Goal: Transaction & Acquisition: Obtain resource

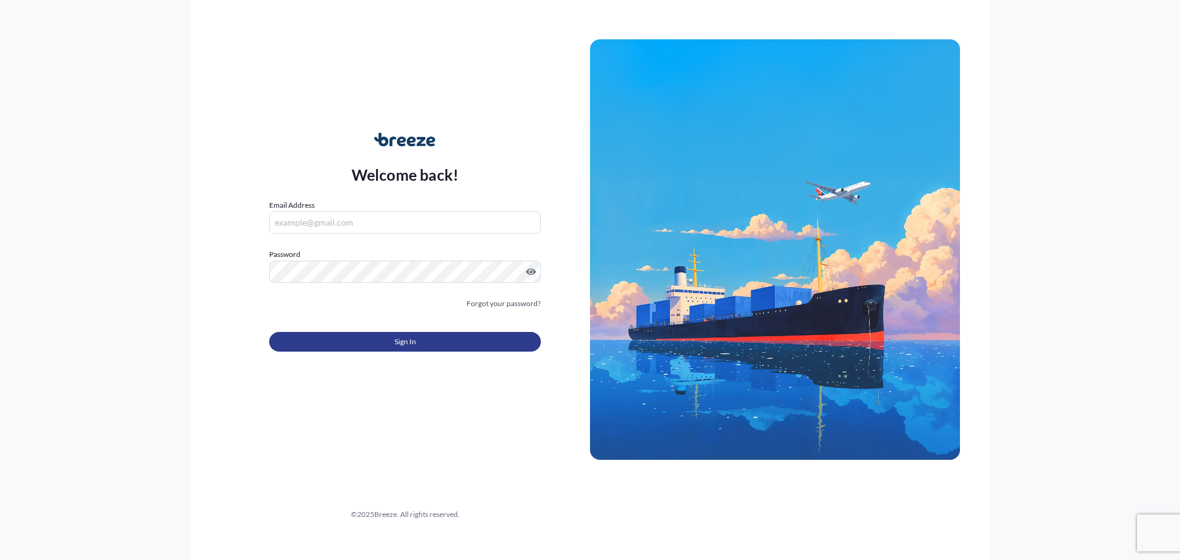
type input "[PERSON_NAME][EMAIL_ADDRESS][DOMAIN_NAME]"
click at [393, 340] on button "Sign In" at bounding box center [405, 342] width 272 height 20
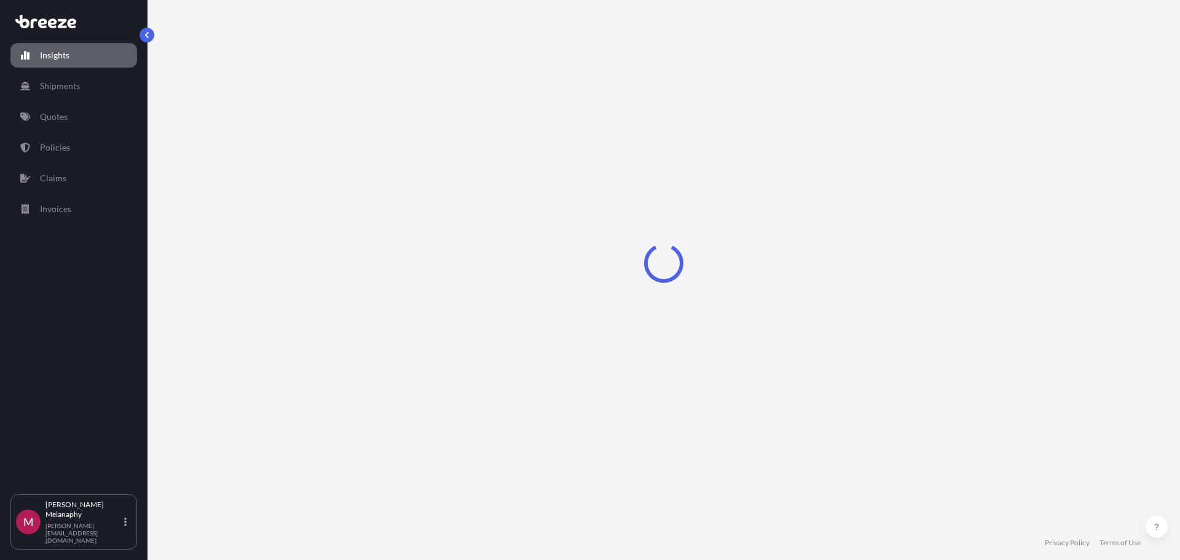
select select "2025"
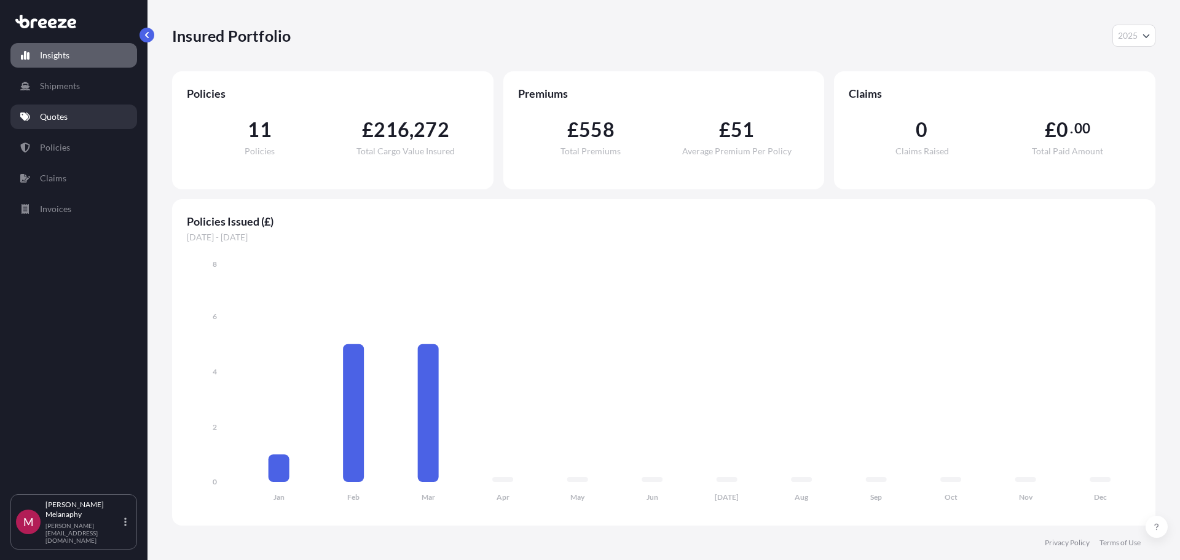
click at [83, 122] on link "Quotes" at bounding box center [73, 116] width 127 height 25
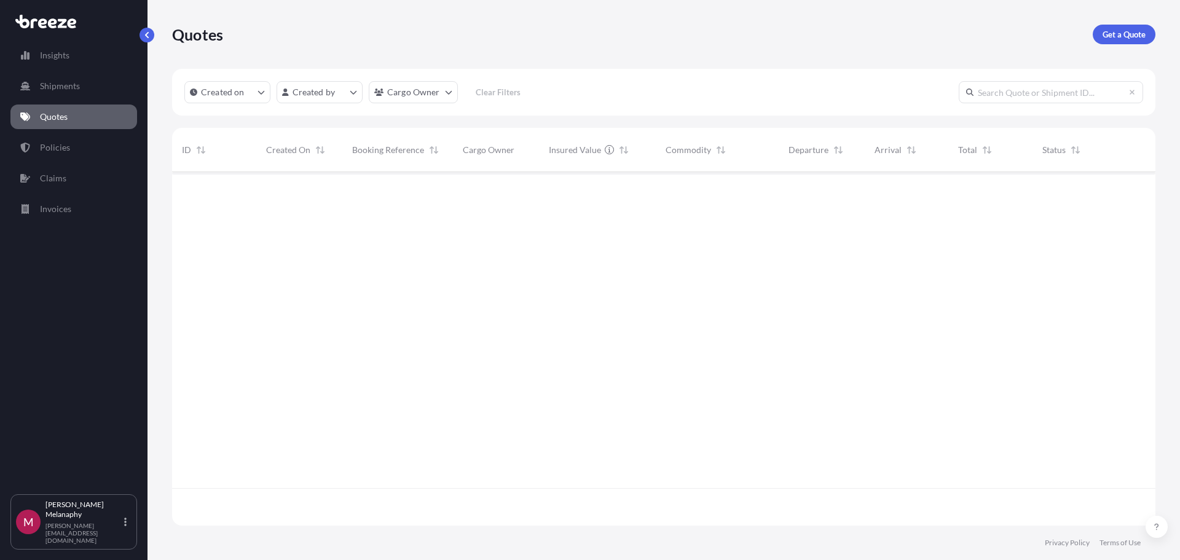
scroll to position [388, 974]
click at [1119, 37] on p "Get a Quote" at bounding box center [1123, 34] width 43 height 12
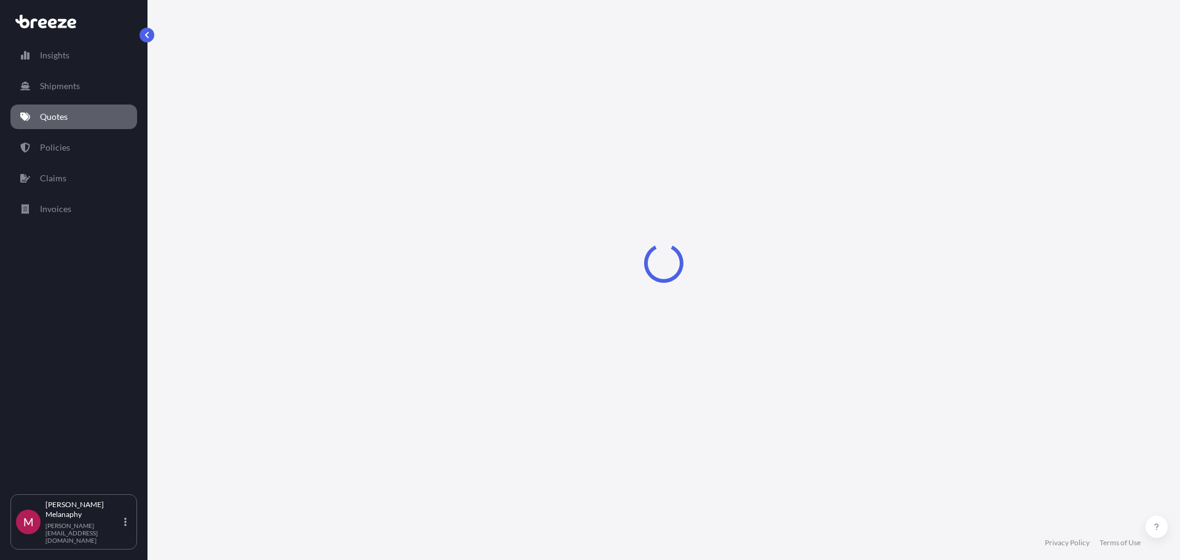
select select "Sea"
select select "1"
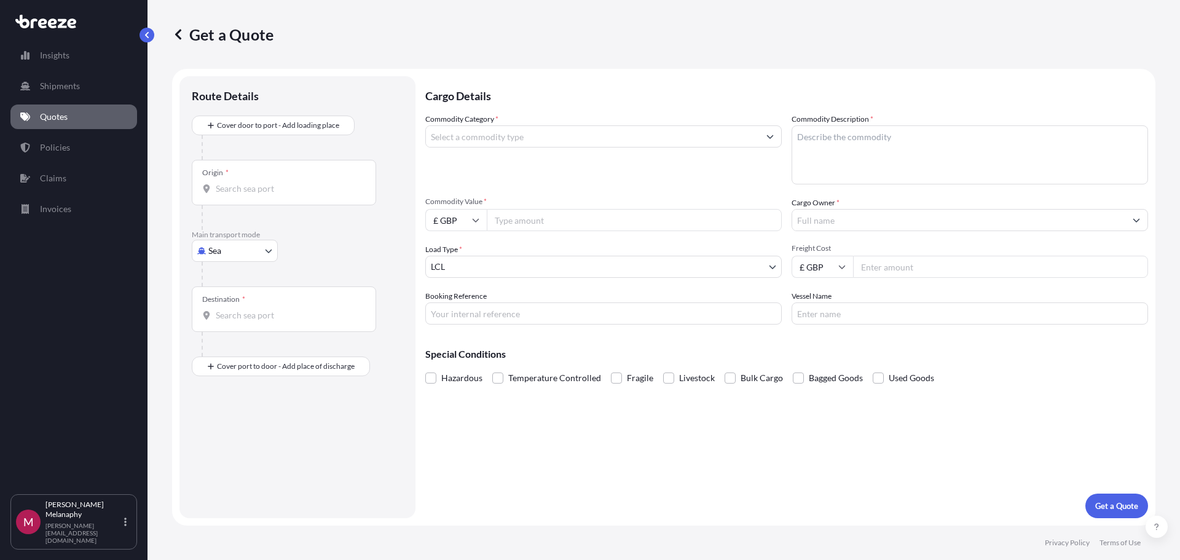
click at [516, 117] on div "Commodity Category *" at bounding box center [603, 148] width 356 height 71
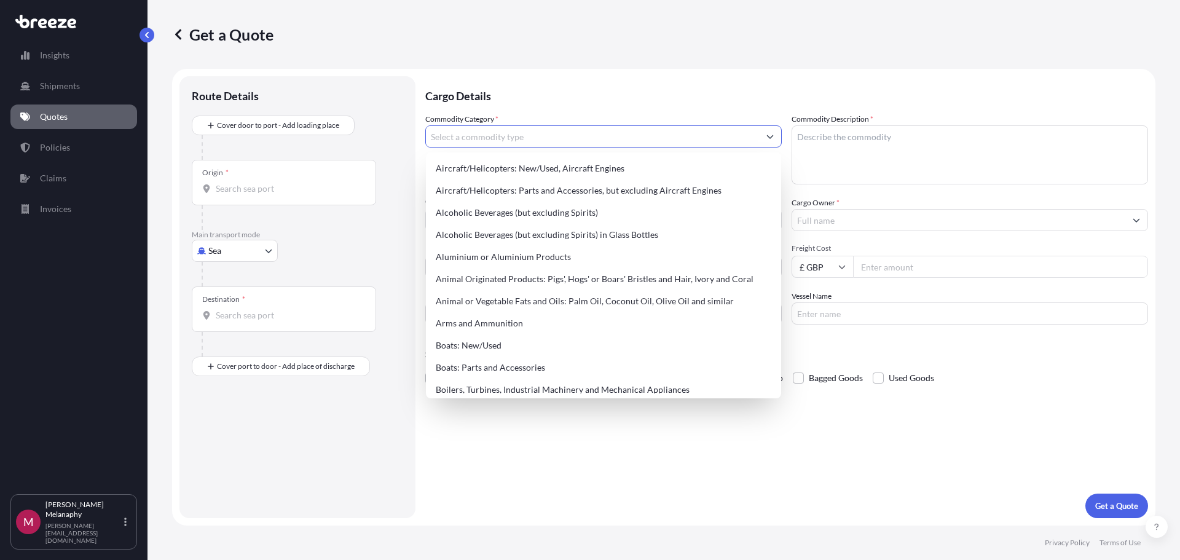
click at [522, 131] on input "Commodity Category *" at bounding box center [592, 136] width 333 height 22
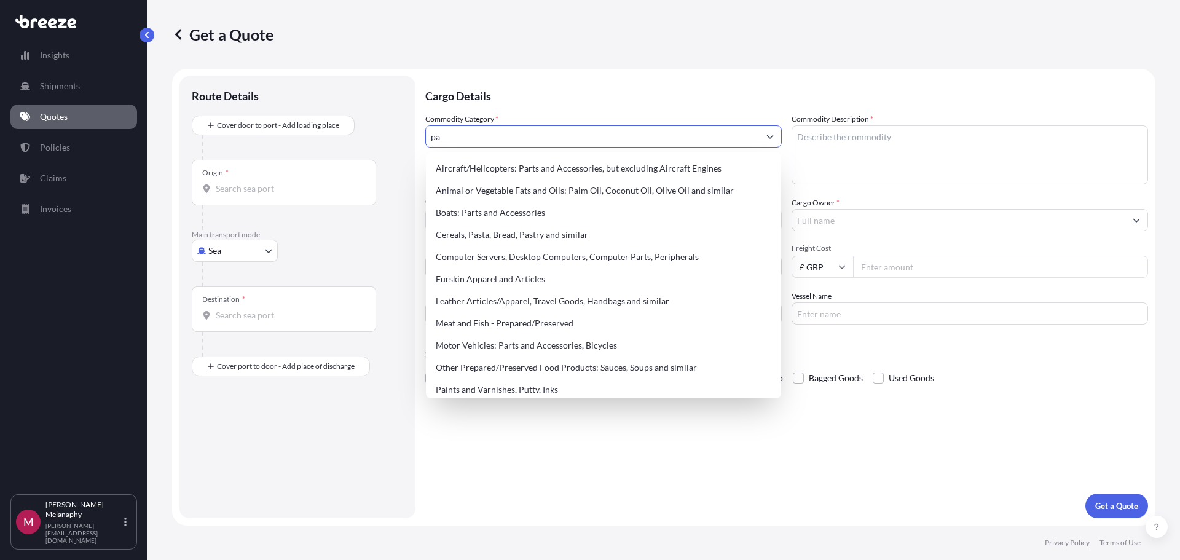
type input "p"
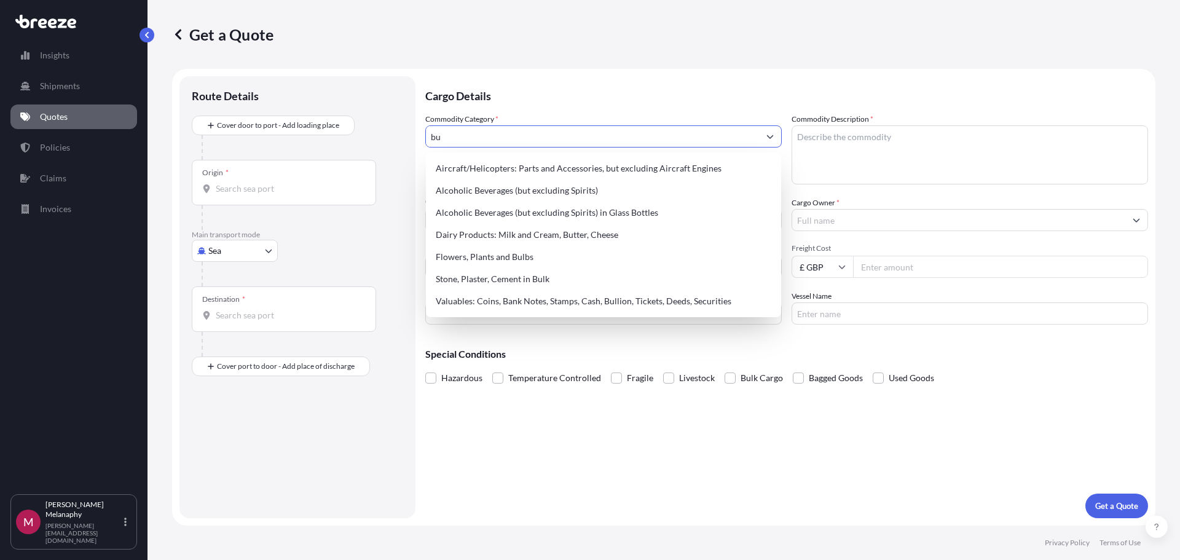
type input "b"
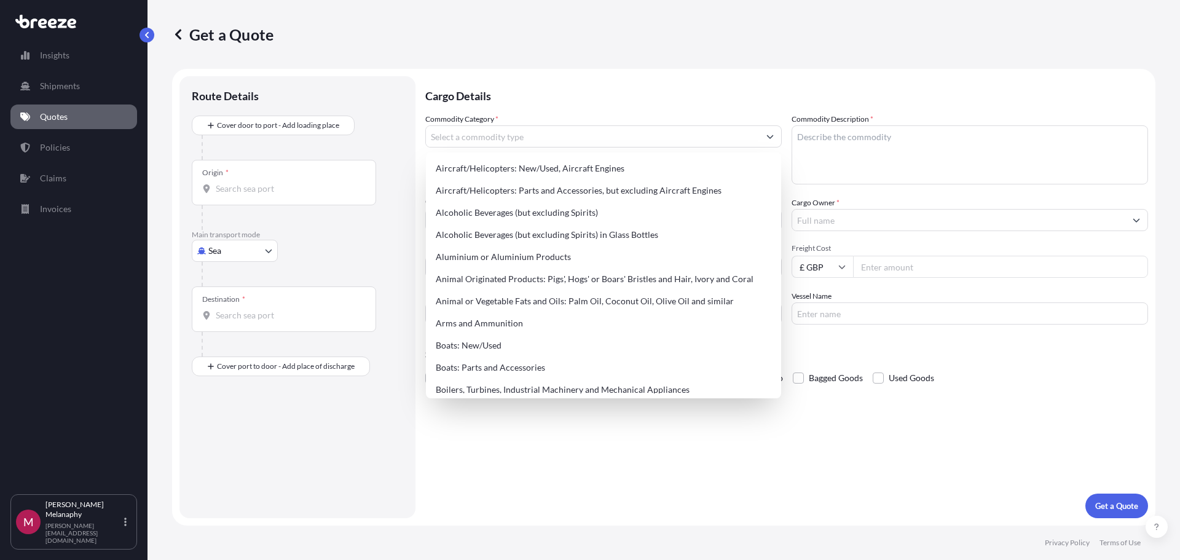
click at [868, 80] on p "Cargo Details" at bounding box center [786, 94] width 723 height 37
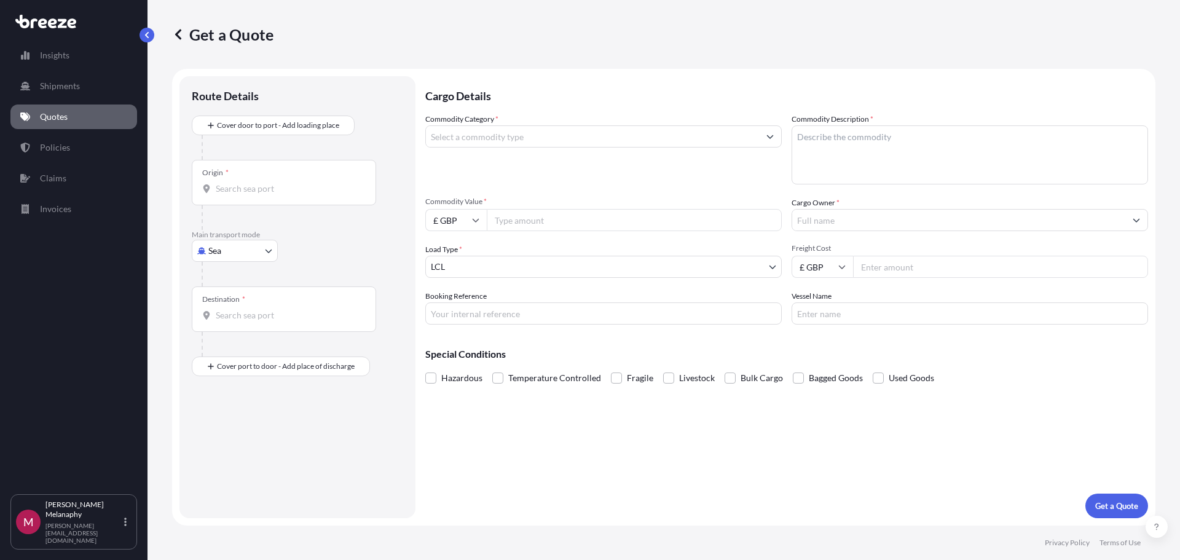
click at [528, 141] on input "Commodity Category *" at bounding box center [592, 136] width 333 height 22
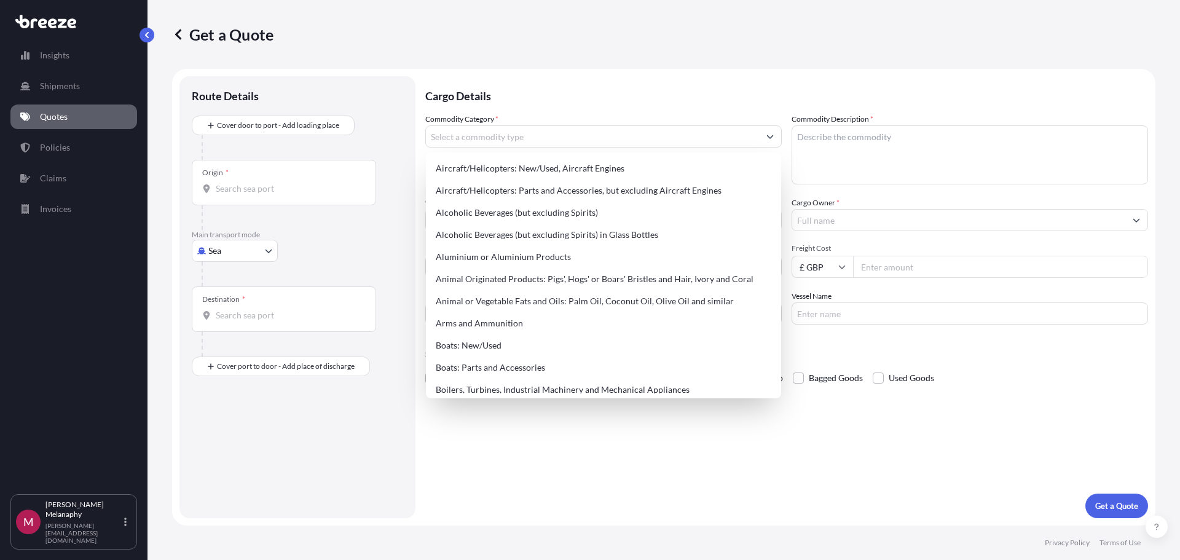
click at [592, 482] on div "Cargo Details Commodity Category * Commodity Description * Commodity Value * £ …" at bounding box center [786, 297] width 723 height 442
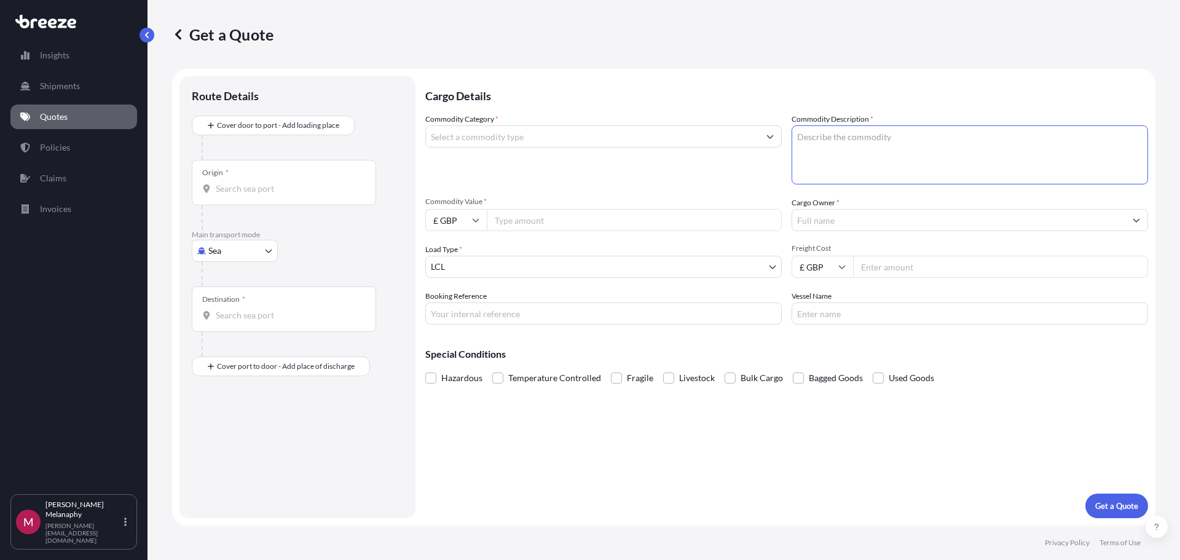
click at [797, 145] on textarea "Commodity Description *" at bounding box center [969, 154] width 356 height 59
click at [817, 216] on input "Cargo Owner *" at bounding box center [958, 220] width 333 height 22
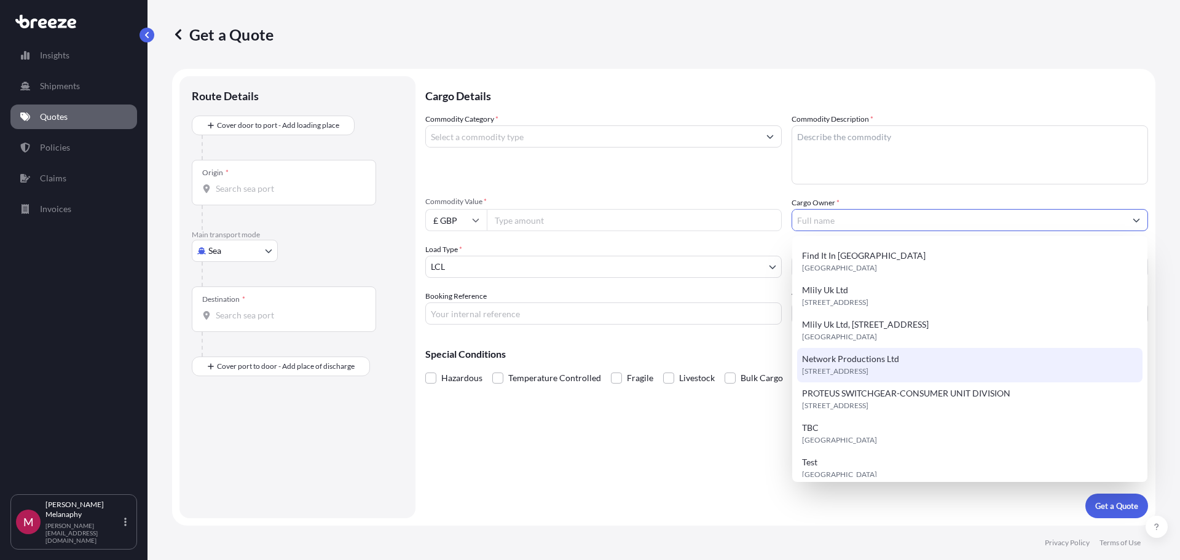
scroll to position [280, 0]
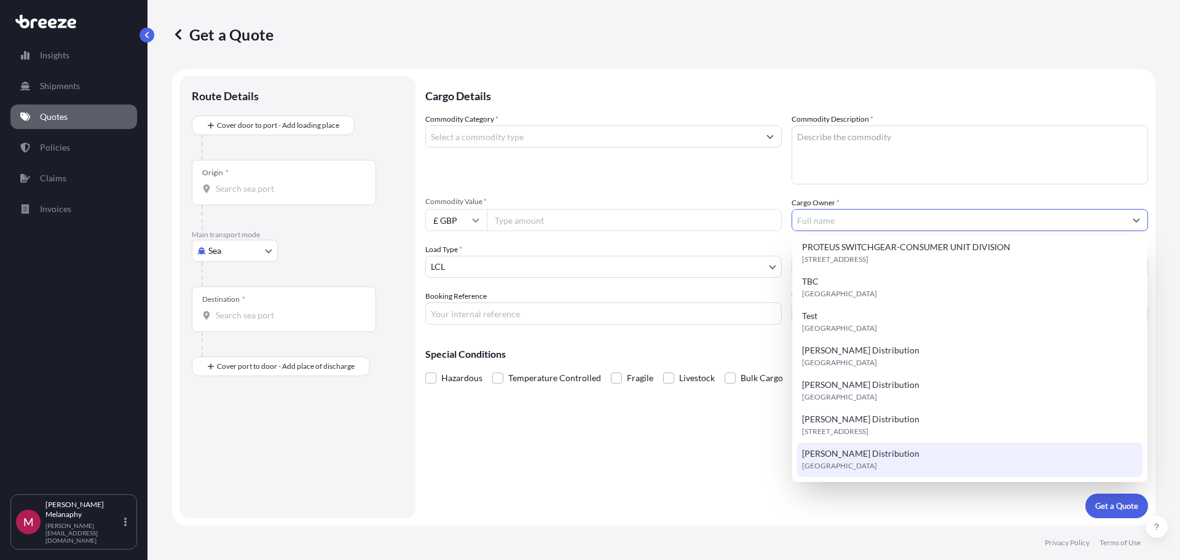
drag, startPoint x: 670, startPoint y: 469, endPoint x: 666, endPoint y: 463, distance: 8.0
click at [670, 469] on div "Cargo Details Commodity Category * Commodity Description * Commodity Value * £ …" at bounding box center [786, 297] width 723 height 442
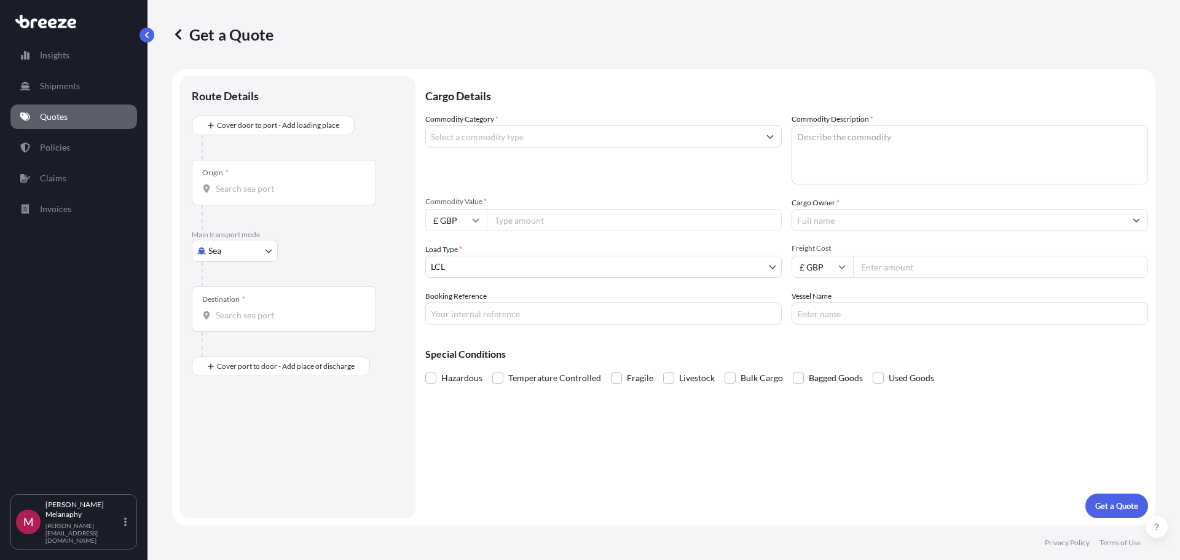
click at [276, 179] on div "Origin *" at bounding box center [284, 182] width 184 height 45
click at [276, 182] on input "Origin *" at bounding box center [288, 188] width 145 height 12
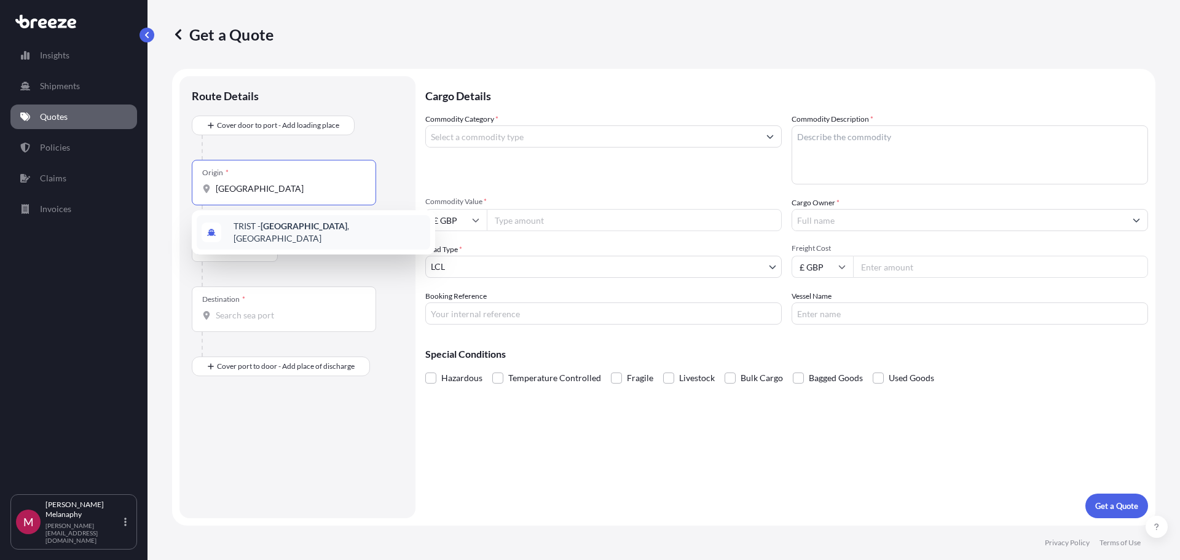
click at [294, 227] on span "TRIST - [GEOGRAPHIC_DATA] , [GEOGRAPHIC_DATA]" at bounding box center [329, 232] width 192 height 25
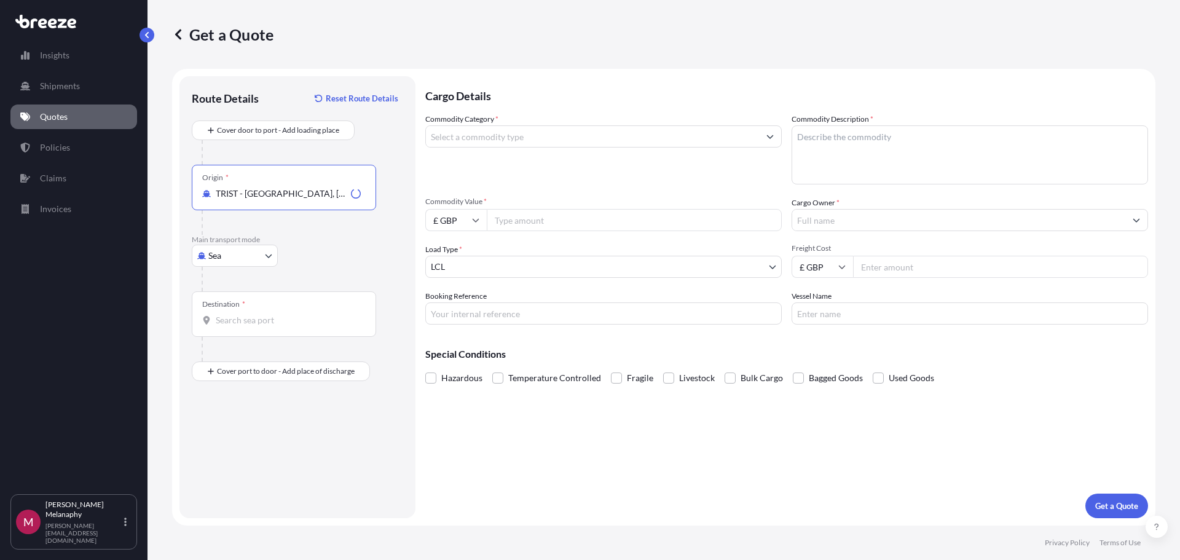
type input "TRIST - [GEOGRAPHIC_DATA], [GEOGRAPHIC_DATA]"
click at [269, 312] on div "Destination *" at bounding box center [284, 313] width 184 height 45
click at [269, 314] on input "Destination *" at bounding box center [288, 320] width 145 height 12
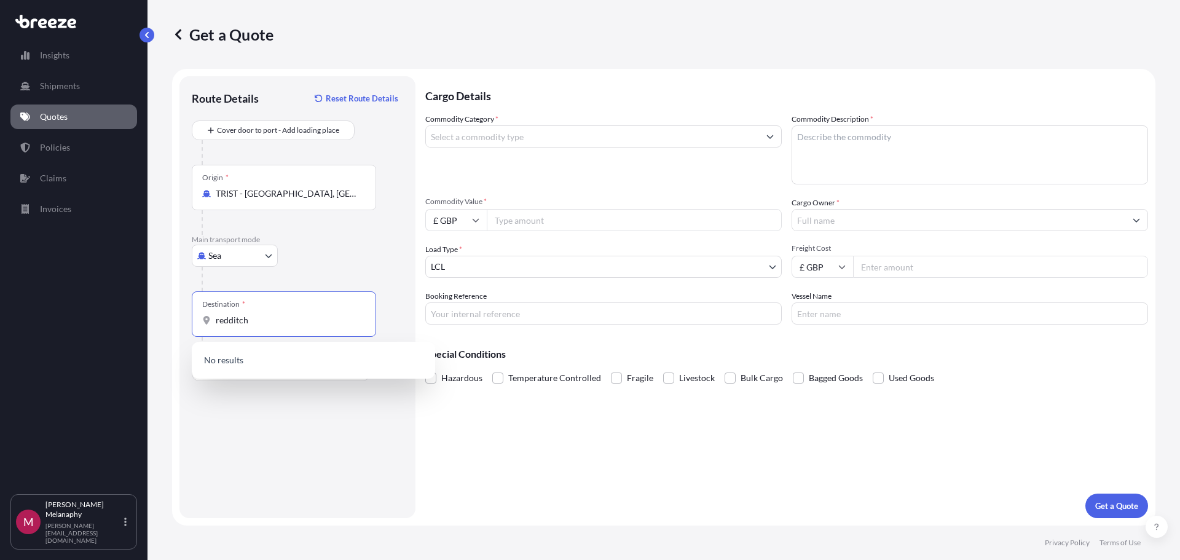
click at [301, 466] on div "Route Details Reset Route Details Cover door to port - Add loading place Place …" at bounding box center [297, 296] width 211 height 417
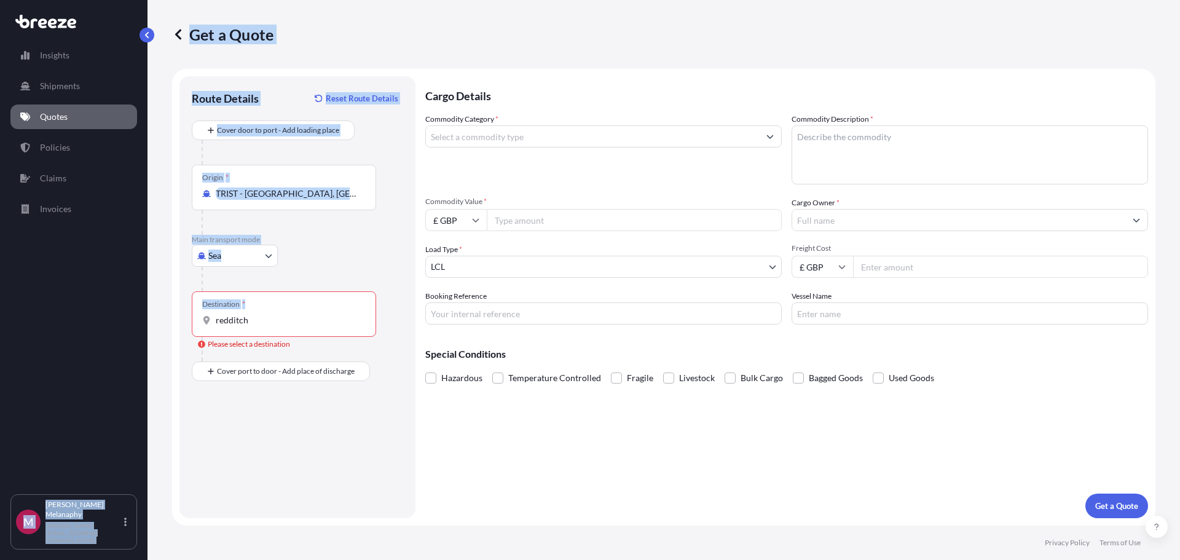
drag, startPoint x: 273, startPoint y: 313, endPoint x: 99, endPoint y: 312, distance: 173.9
click at [99, 312] on div "Insights Shipments Quotes Policies Claims Invoices M Mitchell Melanaphy [EMAIL_…" at bounding box center [590, 280] width 1180 height 560
click at [223, 315] on input "redditch" at bounding box center [288, 320] width 145 height 12
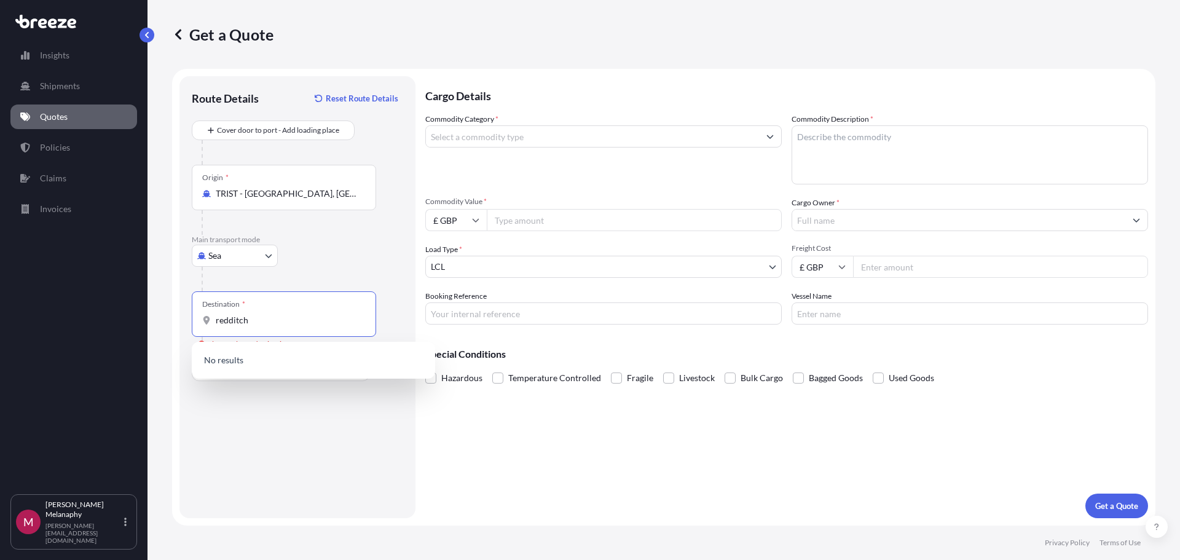
click at [232, 323] on input "redditch" at bounding box center [288, 320] width 145 height 12
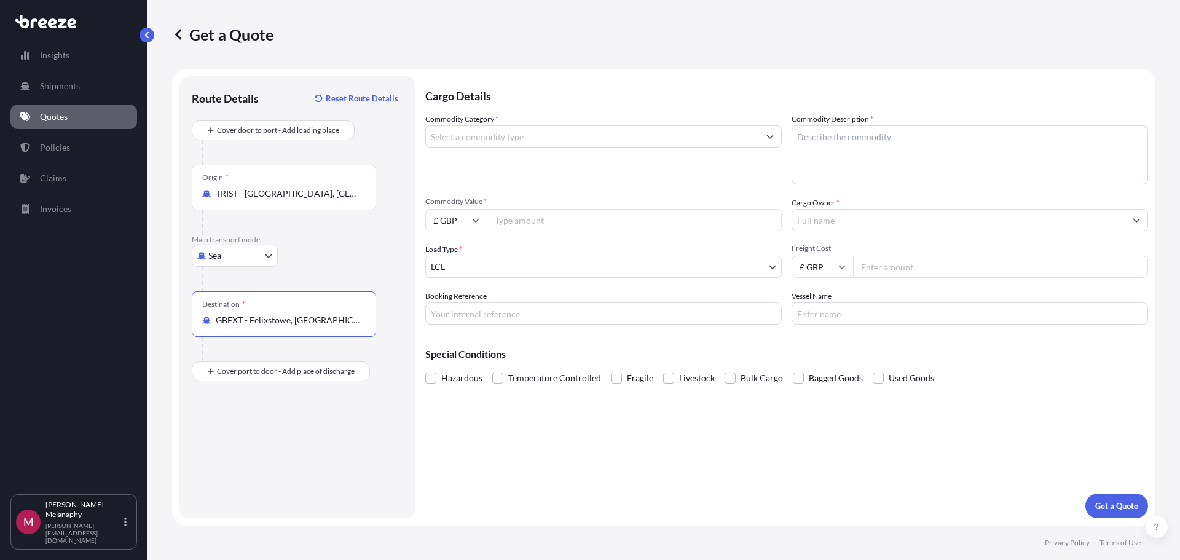
type input "GBFXT - Felixstowe, [GEOGRAPHIC_DATA]"
click at [248, 358] on div at bounding box center [289, 349] width 175 height 25
click at [270, 434] on input "Place of Discharge" at bounding box center [288, 437] width 145 height 12
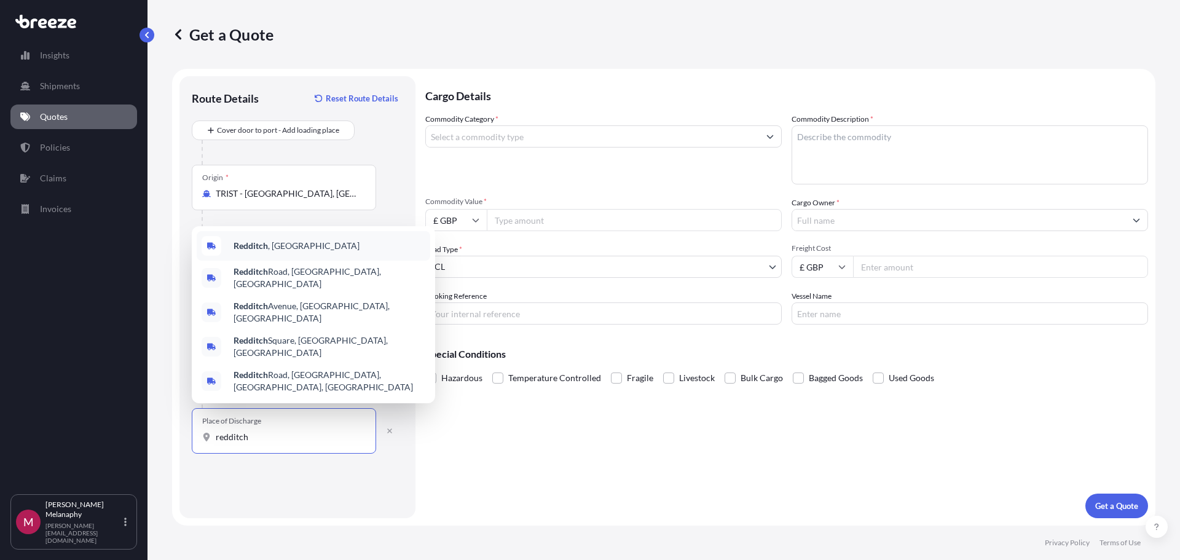
click at [292, 261] on div "Redditch , [GEOGRAPHIC_DATA]" at bounding box center [313, 245] width 233 height 29
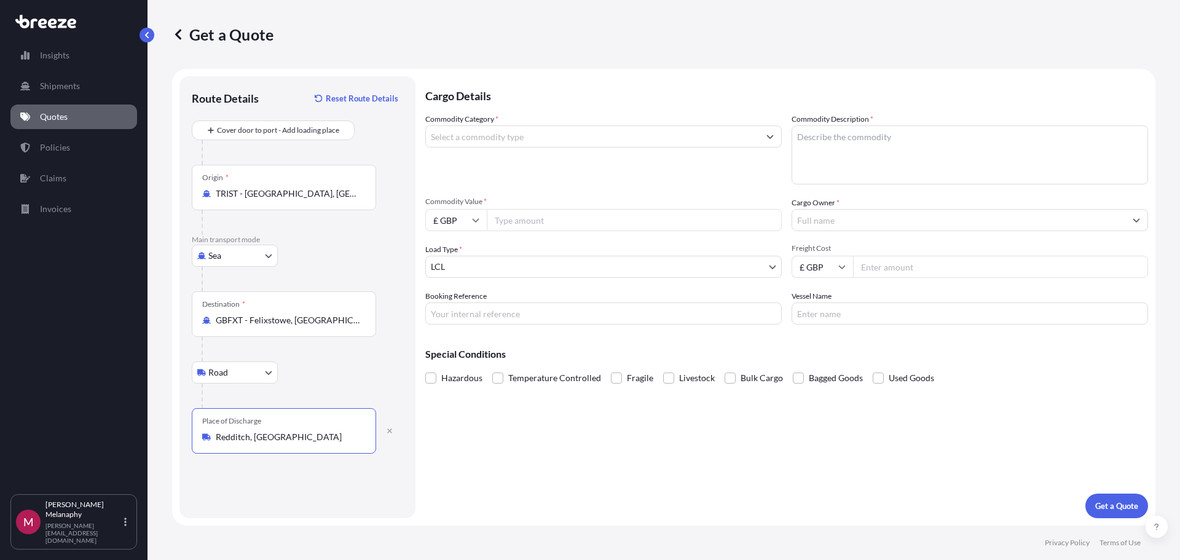
type input "Redditch, [GEOGRAPHIC_DATA]"
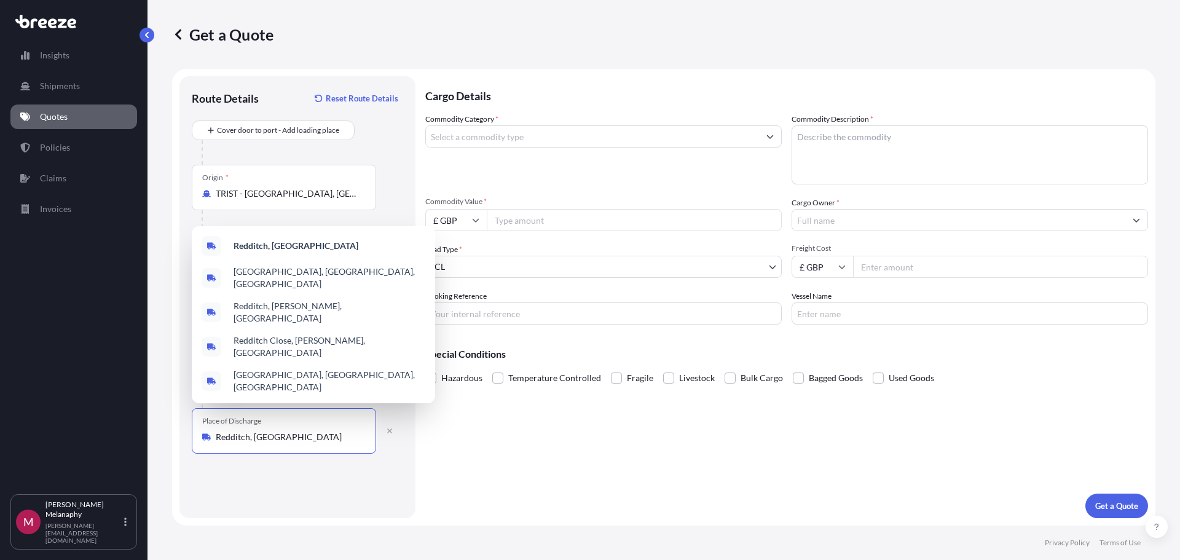
click at [888, 272] on input "Freight Cost" at bounding box center [1000, 267] width 295 height 22
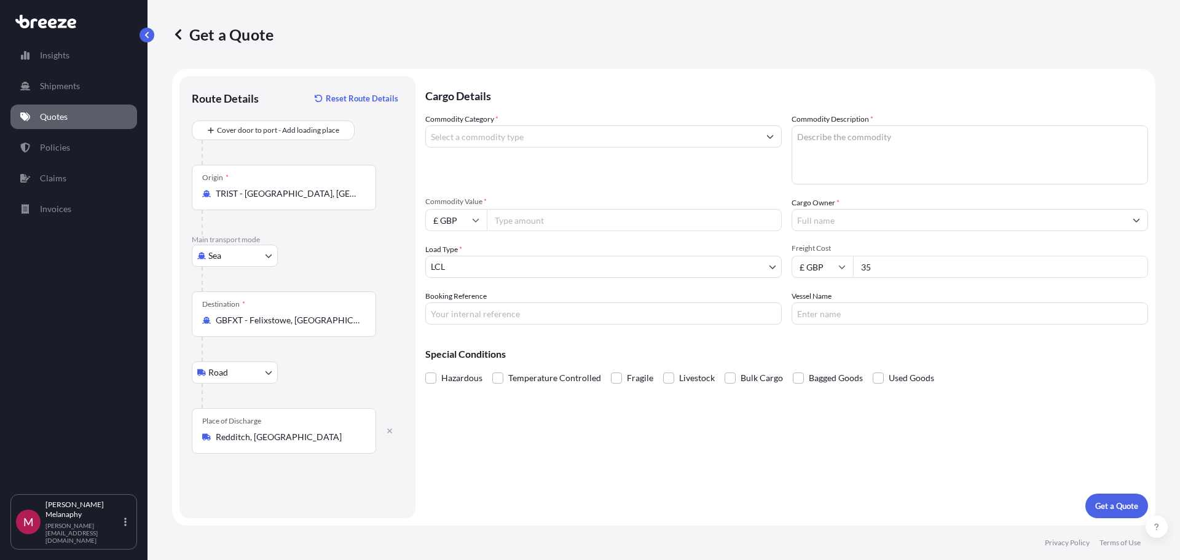
type input "3"
click at [683, 223] on input "Commodity Value *" at bounding box center [634, 220] width 295 height 22
type input "35000"
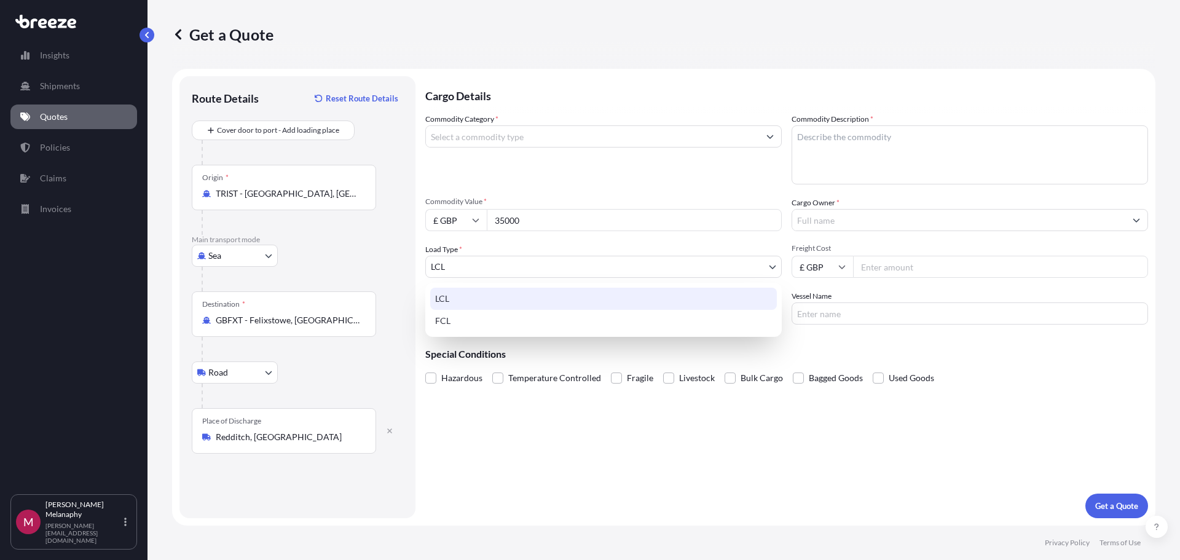
click at [677, 267] on body "5 options available. Insights Shipments Quotes Policies Claims Invoices M Mitch…" at bounding box center [590, 280] width 1180 height 560
click at [624, 264] on body "Insights Shipments Quotes Policies Claims Invoices M Mitchell Melanaphy [EMAIL_…" at bounding box center [590, 280] width 1180 height 560
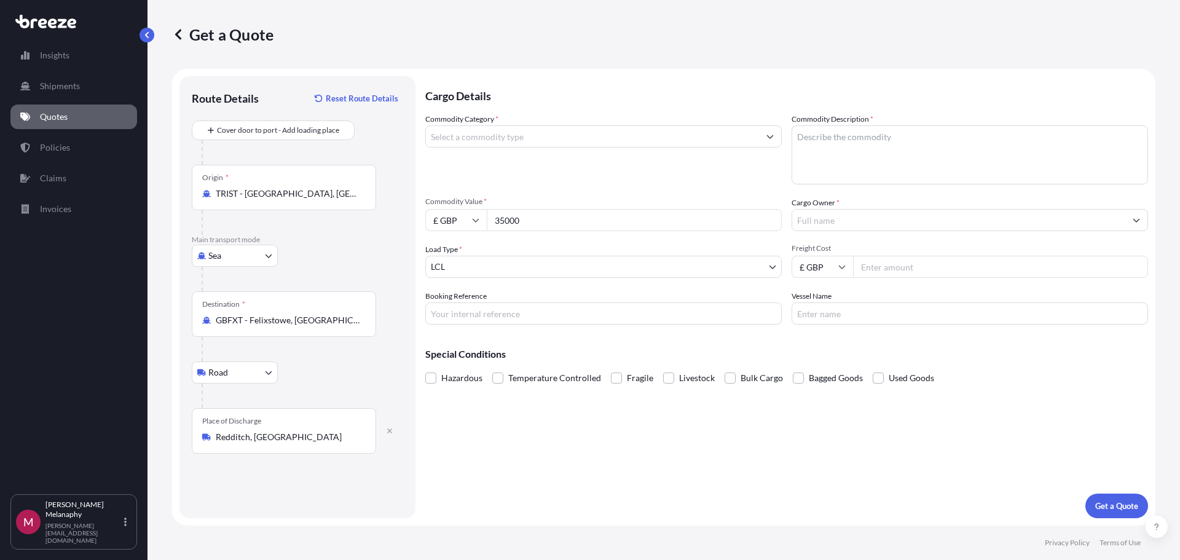
click at [620, 280] on div "Commodity Category * Commodity Description * Commodity Value * £ GBP 35000 Carg…" at bounding box center [786, 218] width 723 height 211
click at [528, 262] on body "Insights Shipments Quotes Policies Claims Invoices M Mitchell Melanaphy [EMAIL_…" at bounding box center [590, 280] width 1180 height 560
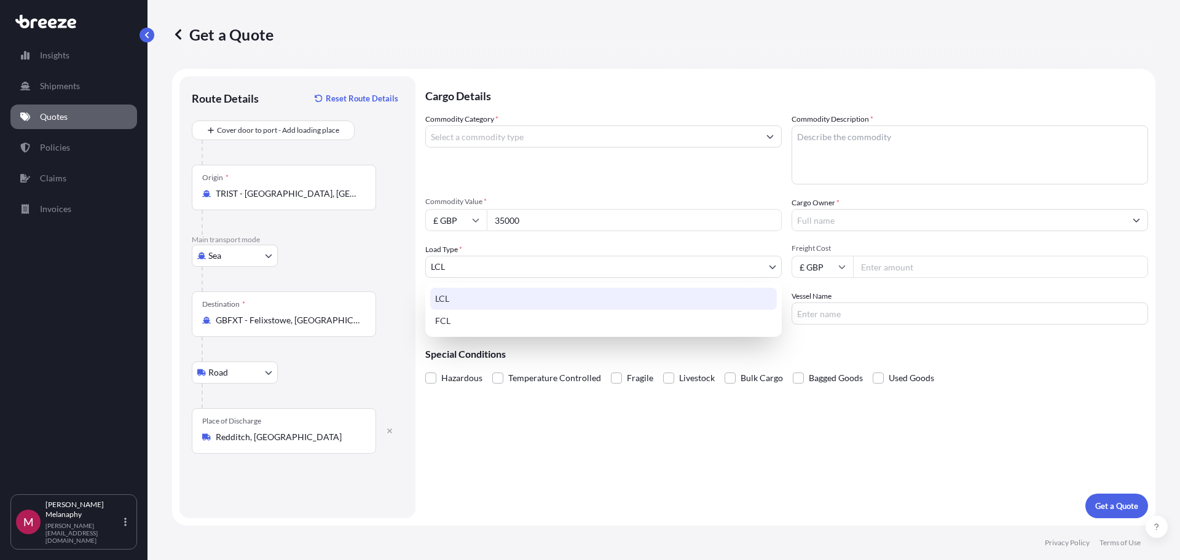
click at [474, 309] on div "LCL" at bounding box center [603, 299] width 347 height 22
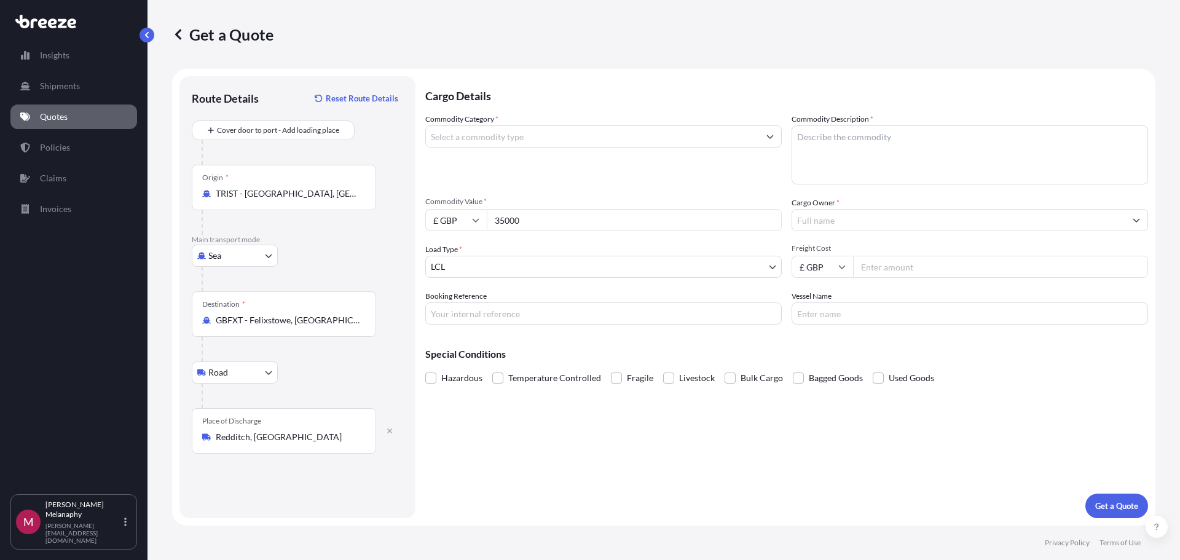
click at [484, 235] on div "Commodity Category * Commodity Description * Commodity Value * £ GBP 35000 Carg…" at bounding box center [786, 218] width 723 height 211
click at [473, 267] on body "Insights Shipments Quotes Policies Claims Invoices M Mitchell Melanaphy [EMAIL_…" at bounding box center [590, 280] width 1180 height 560
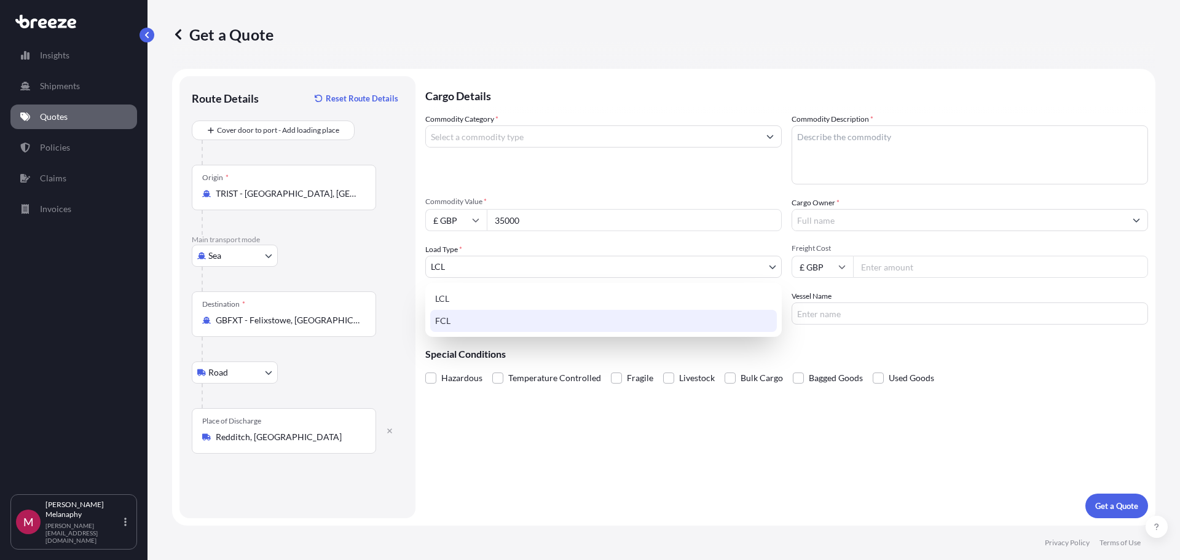
click at [485, 324] on div "FCL" at bounding box center [603, 321] width 347 height 22
select select "2"
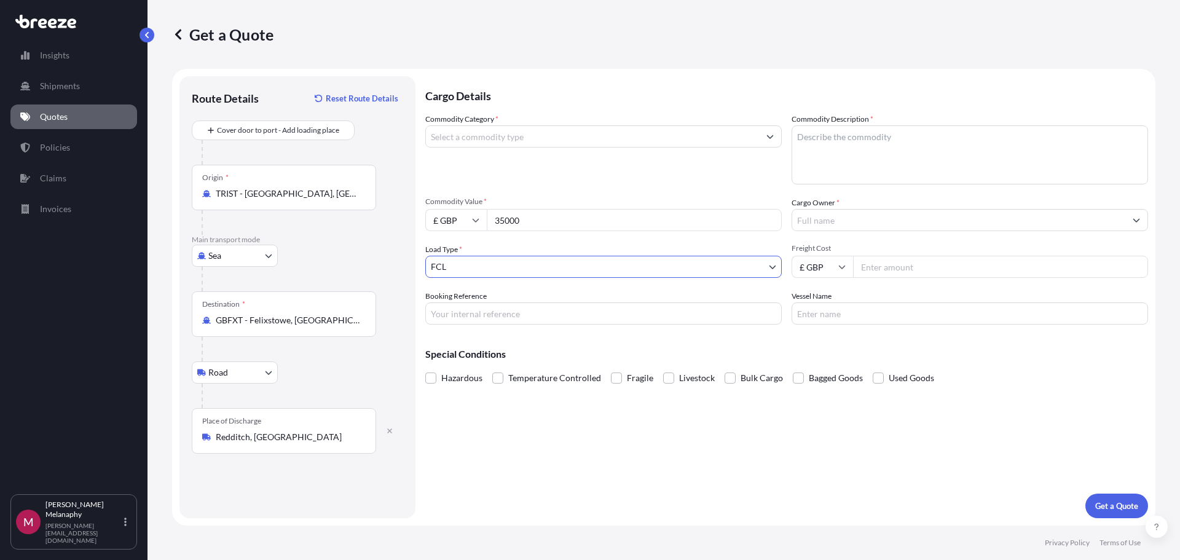
click at [880, 153] on textarea "Commodity Description *" at bounding box center [969, 154] width 356 height 59
type textarea "["
type textarea "p"
type textarea "Packaging"
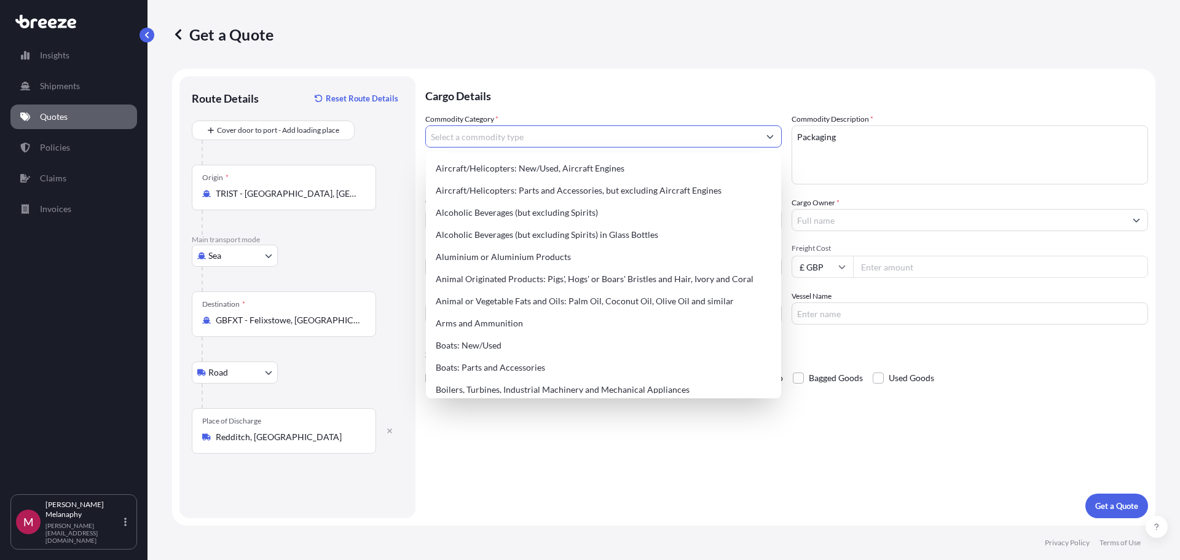
click at [773, 143] on button "Show suggestions" at bounding box center [770, 136] width 22 height 22
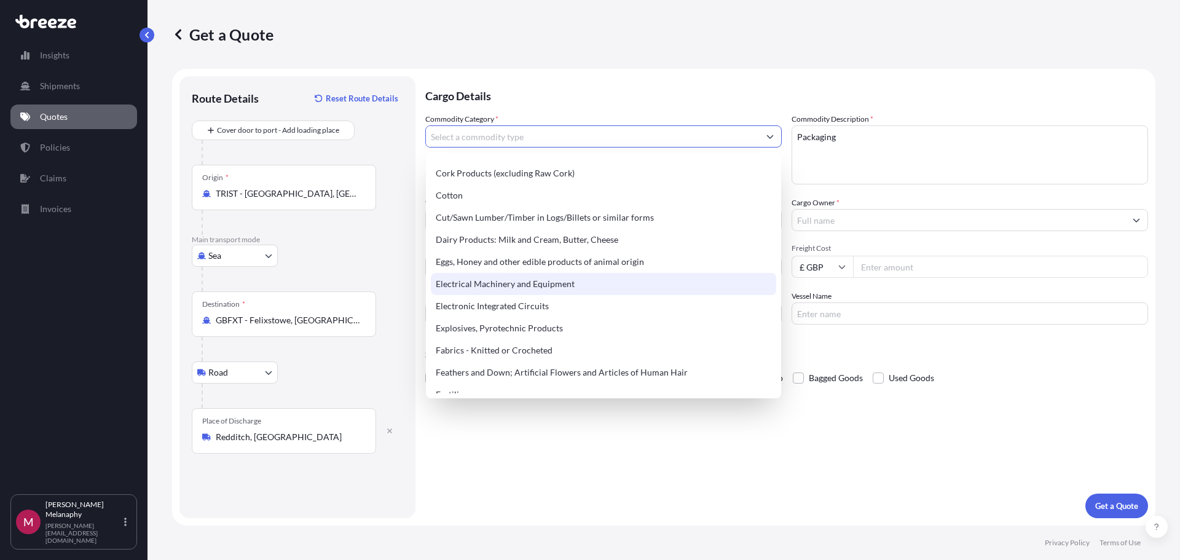
scroll to position [676, 0]
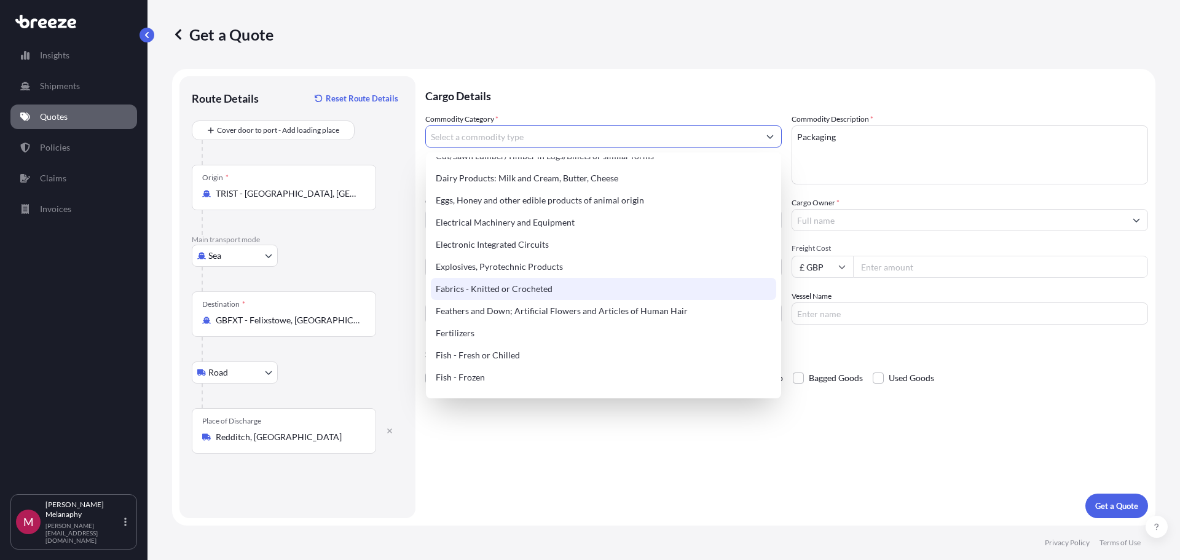
click at [540, 294] on div "Fabrics - Knitted or Crocheted" at bounding box center [603, 289] width 345 height 22
type input "Fabrics - Knitted or Crocheted"
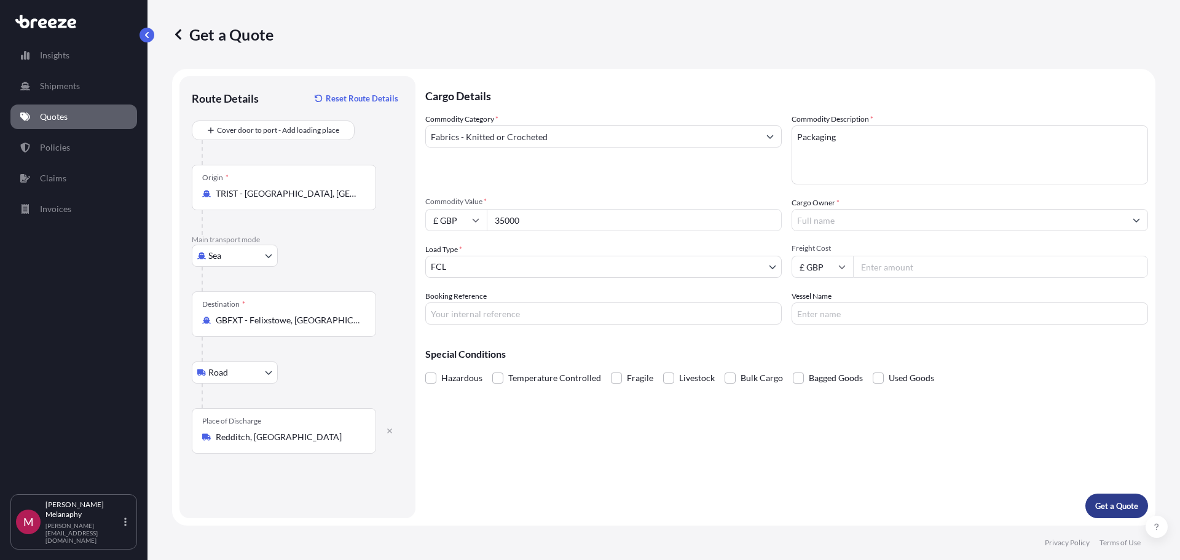
click at [1107, 504] on p "Get a Quote" at bounding box center [1116, 506] width 43 height 12
click at [829, 212] on input "Cargo Owner *" at bounding box center [958, 220] width 333 height 22
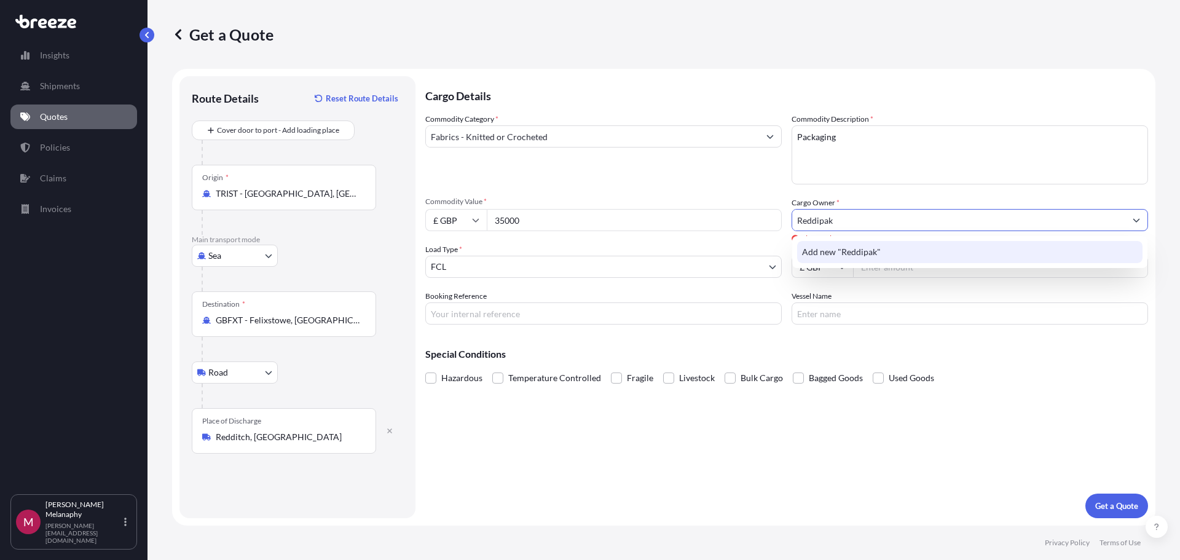
click at [866, 245] on div "Add new "Reddipak"" at bounding box center [969, 252] width 345 height 22
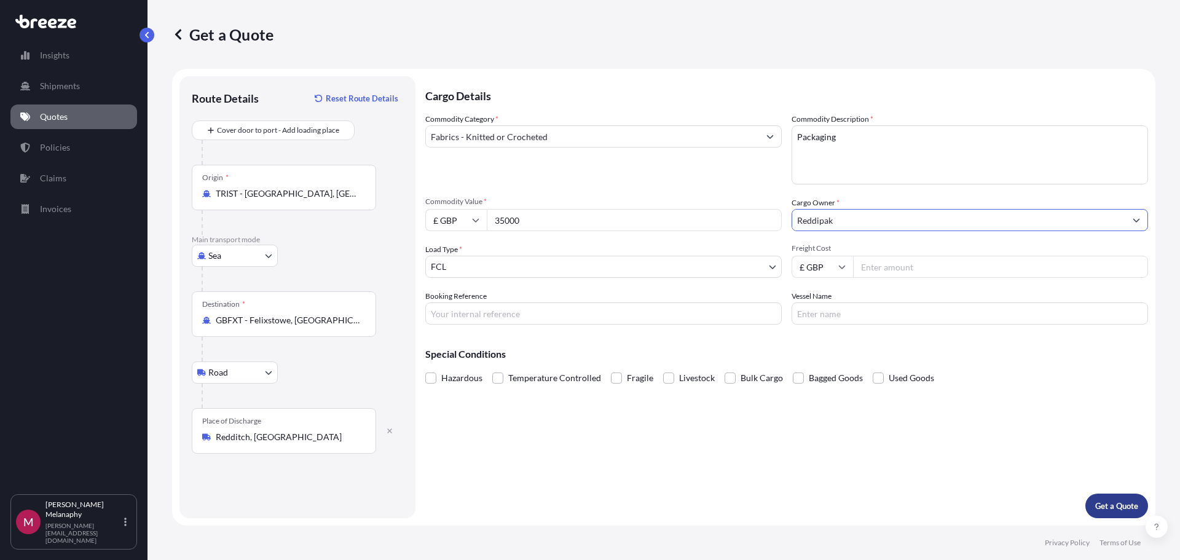
type input "Reddipak"
click at [1121, 502] on p "Get a Quote" at bounding box center [1116, 506] width 43 height 12
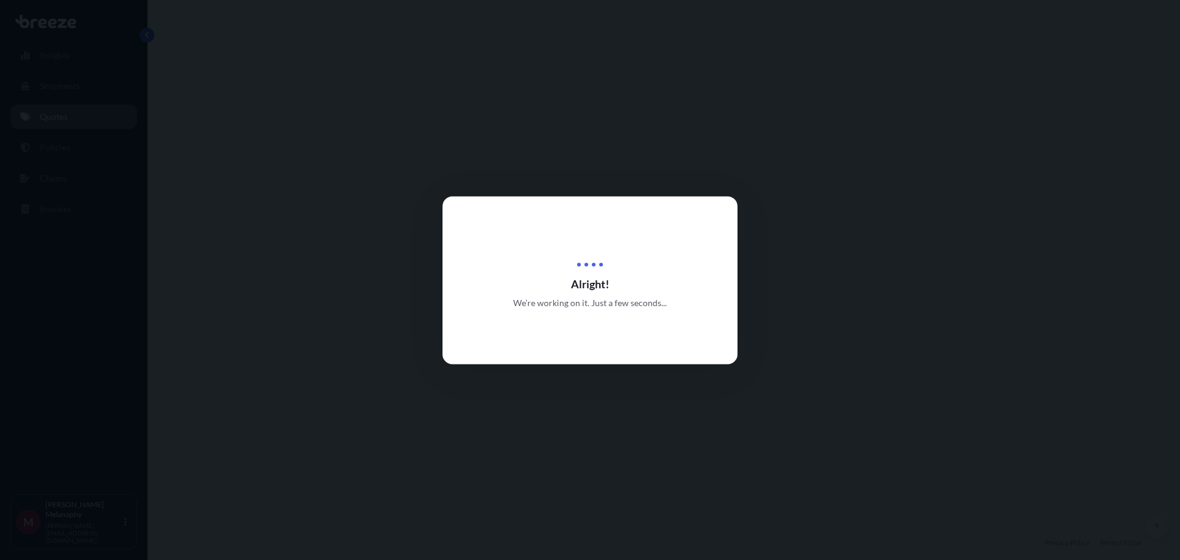
select select "Sea"
select select "Road"
select select "2"
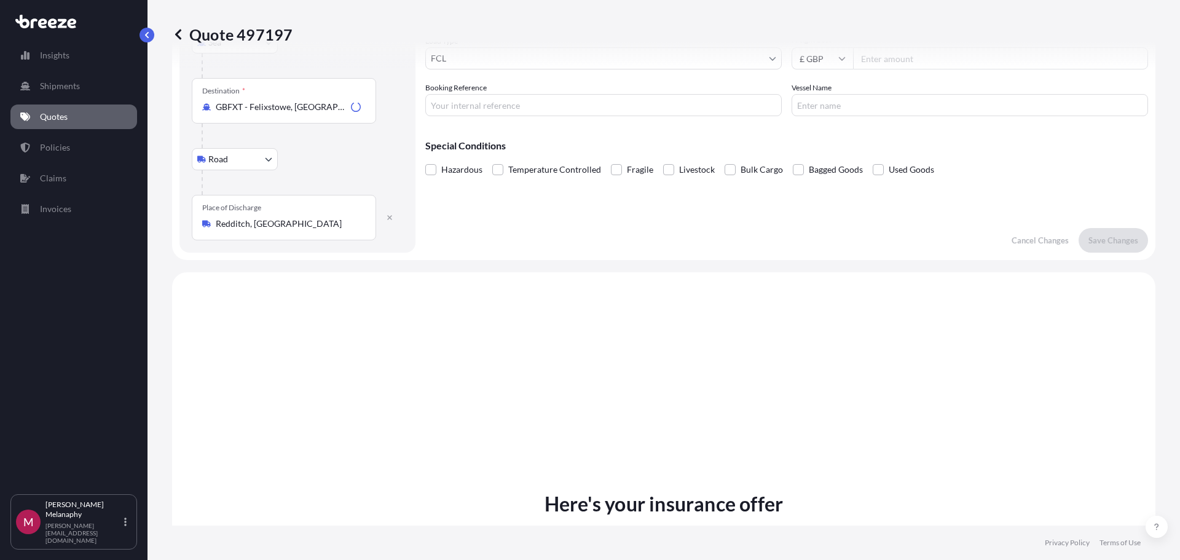
scroll to position [419, 0]
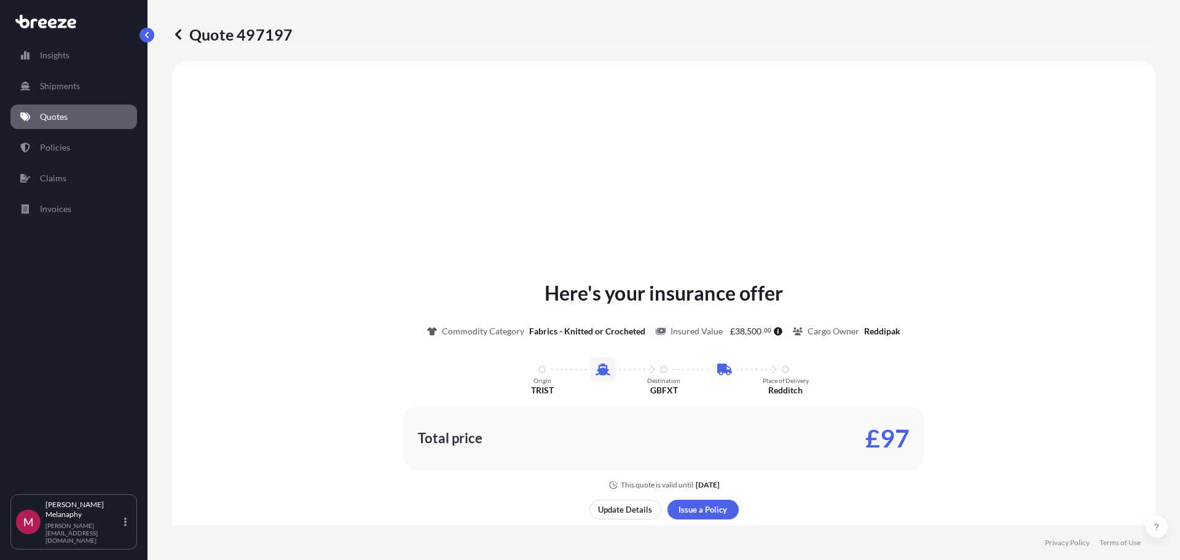
click at [258, 172] on div "Here's your insurance offer Commodity Category Fabrics - Knitted or Crocheted I…" at bounding box center [663, 412] width 949 height 667
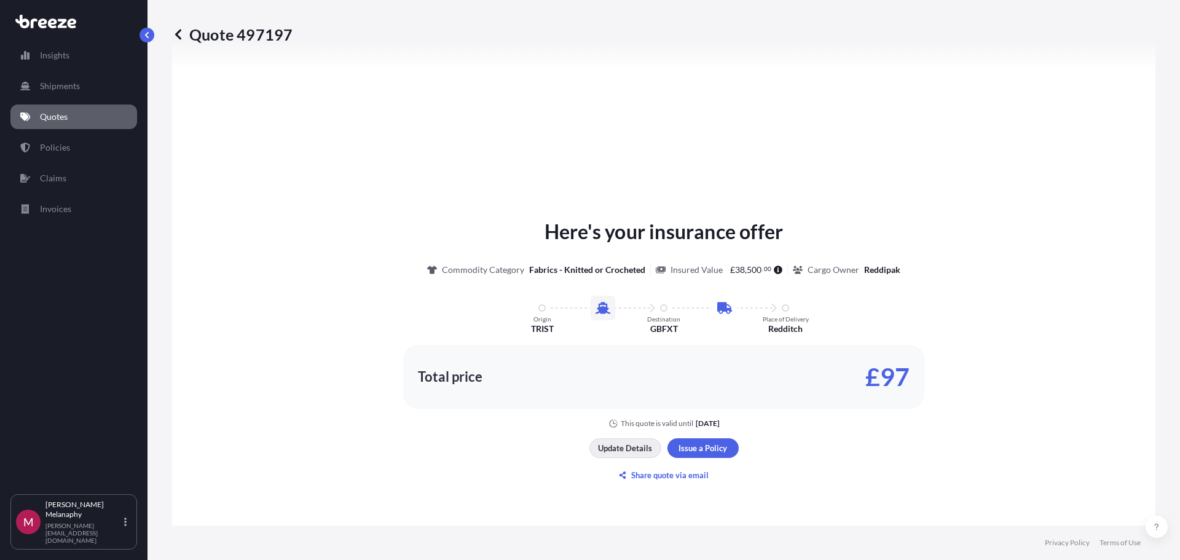
click at [624, 450] on p "Update Details" at bounding box center [625, 448] width 54 height 12
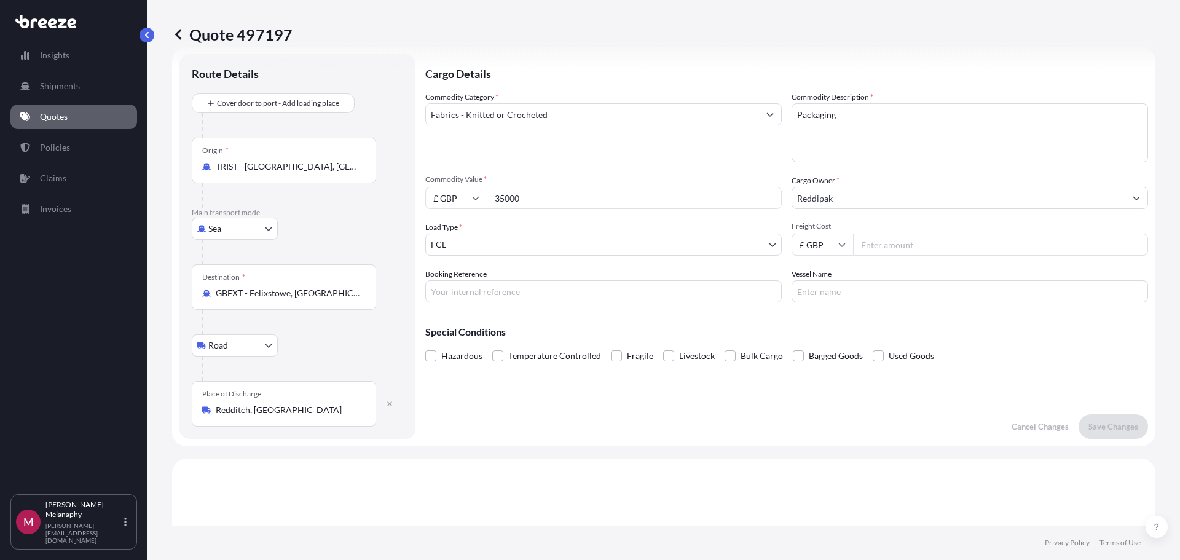
scroll to position [20, 0]
drag, startPoint x: 562, startPoint y: 198, endPoint x: 399, endPoint y: 198, distance: 162.8
click at [393, 198] on form "Route Details Cover door to port - Add loading place Place of loading Road Road…" at bounding box center [663, 248] width 983 height 399
type input "30000"
click at [1105, 426] on p "Save Changes" at bounding box center [1113, 429] width 50 height 12
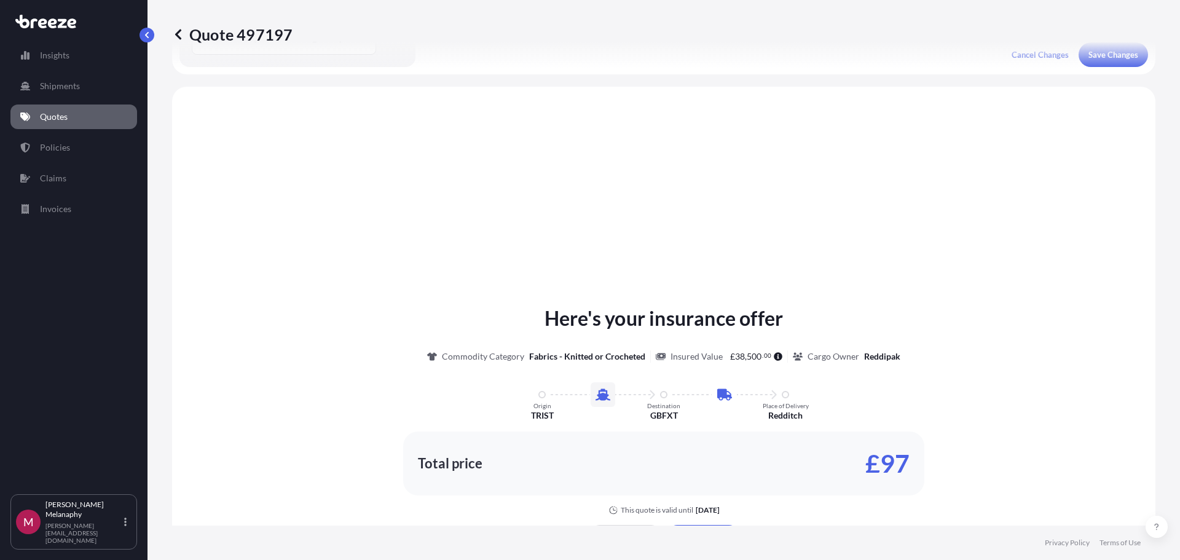
scroll to position [419, 0]
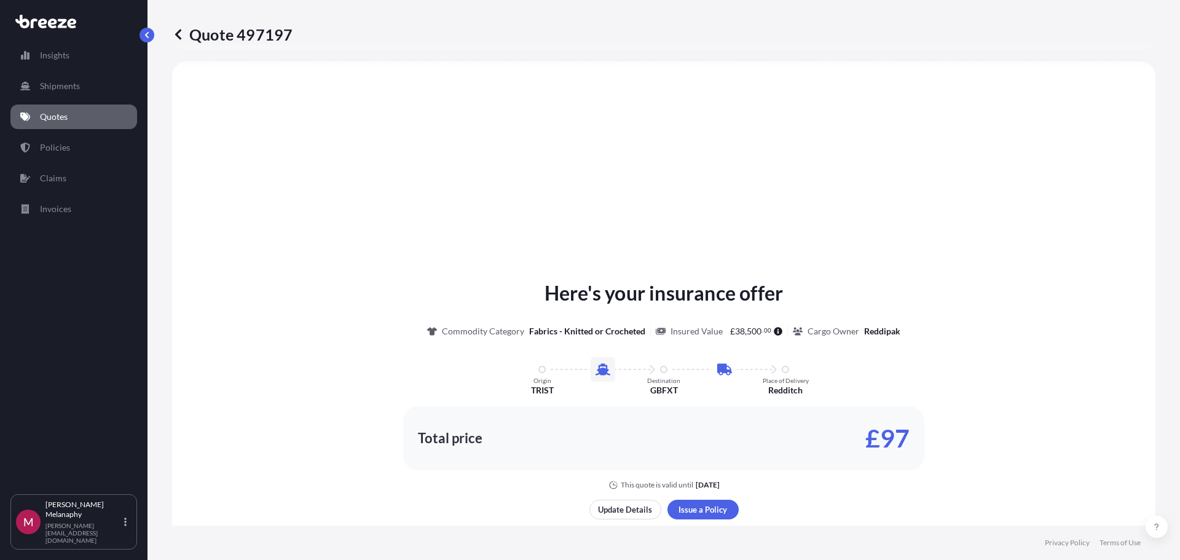
select select "Sea"
select select "Road"
select select "2"
click at [614, 512] on p "Update Details" at bounding box center [625, 509] width 54 height 12
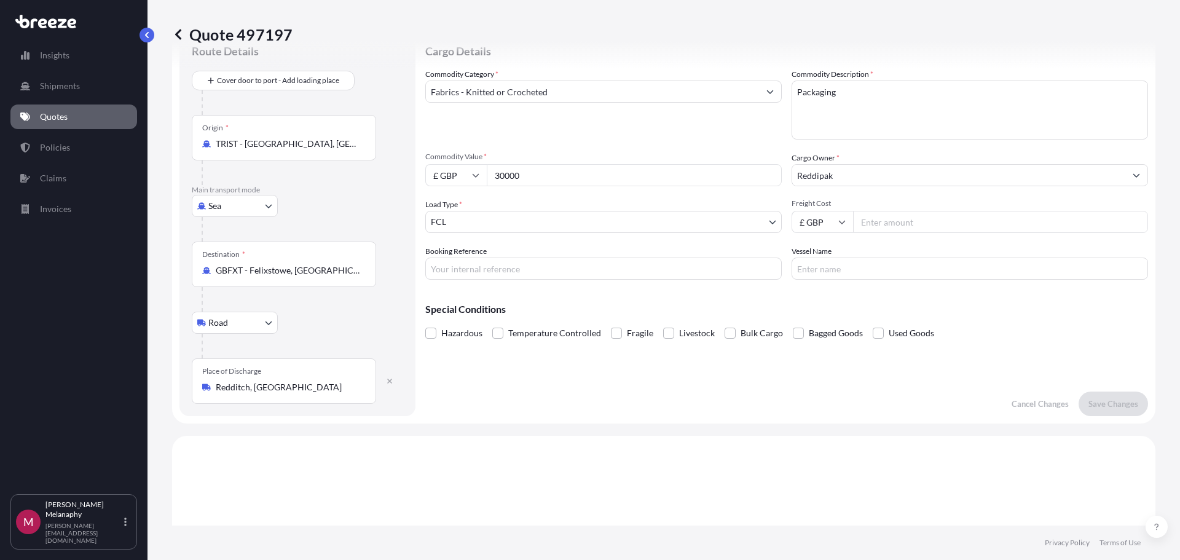
scroll to position [20, 0]
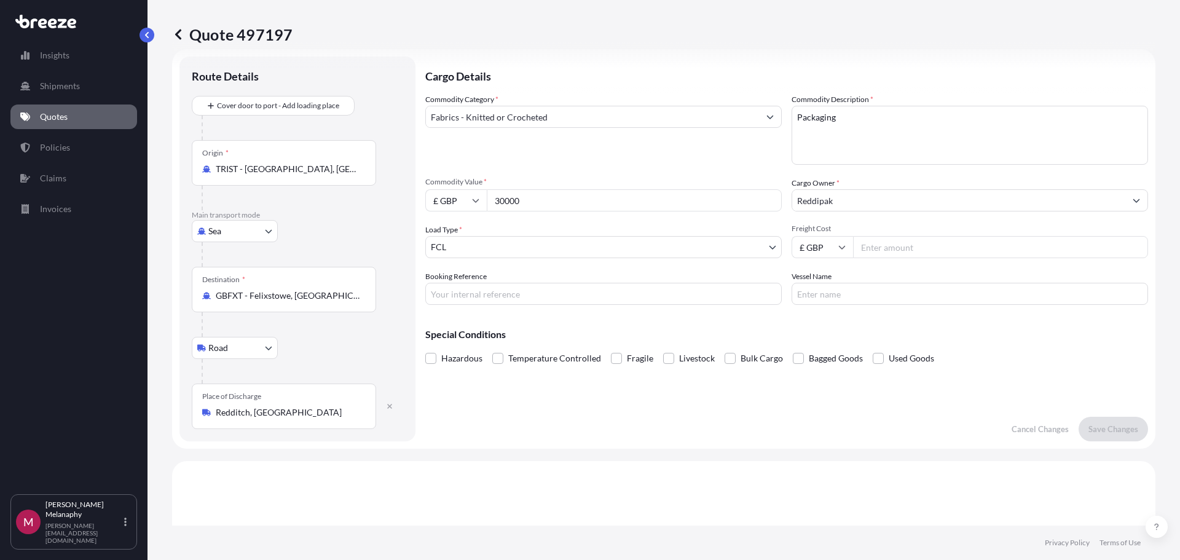
click at [289, 157] on div "Origin * TRIST - [GEOGRAPHIC_DATA], [GEOGRAPHIC_DATA]" at bounding box center [284, 162] width 184 height 45
click at [289, 163] on input "TRIST - [GEOGRAPHIC_DATA], [GEOGRAPHIC_DATA]" at bounding box center [288, 169] width 145 height 12
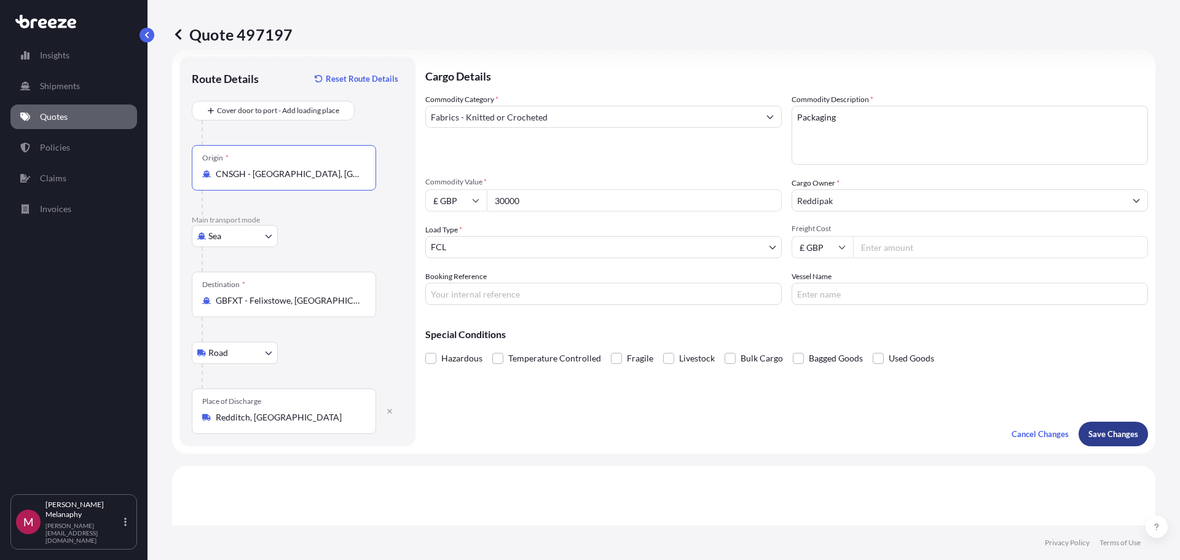
type input "CNSGH - [GEOGRAPHIC_DATA], [GEOGRAPHIC_DATA]"
click at [1118, 428] on p "Save Changes" at bounding box center [1113, 434] width 50 height 12
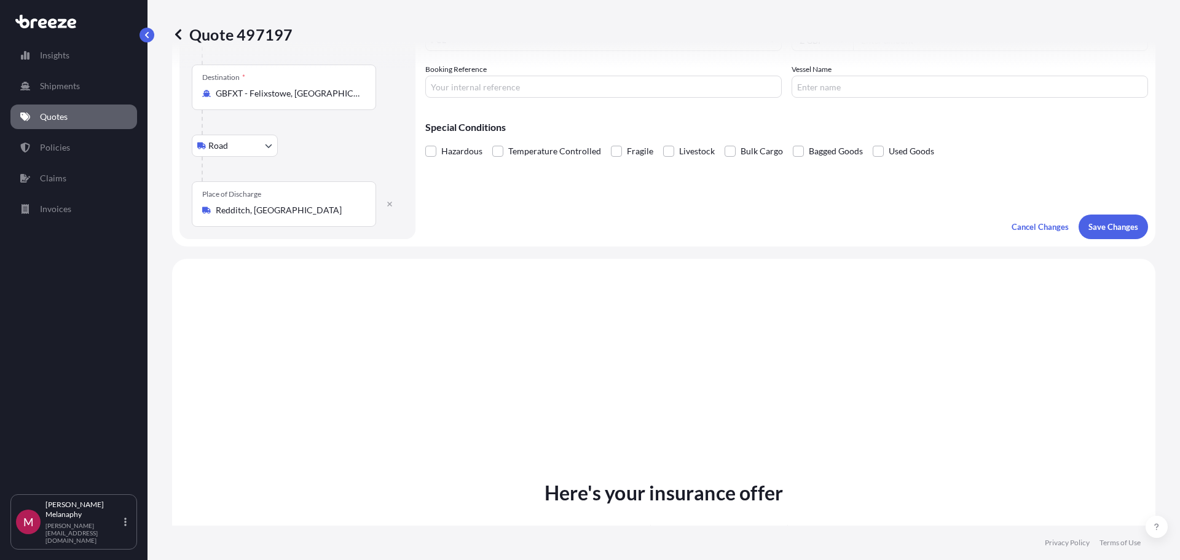
scroll to position [424, 0]
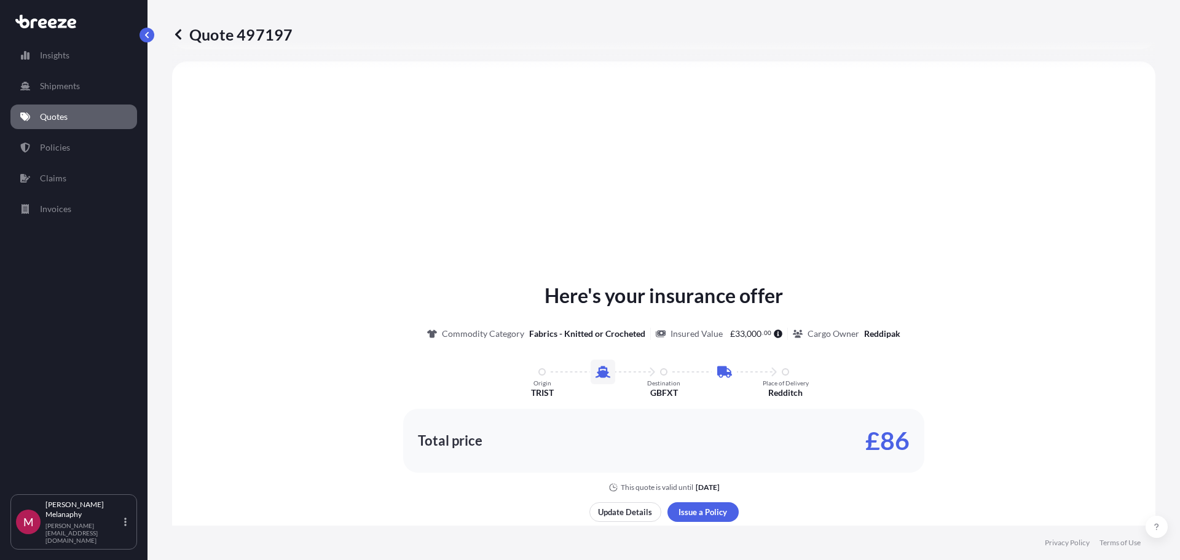
select select "Sea"
select select "Road"
select select "2"
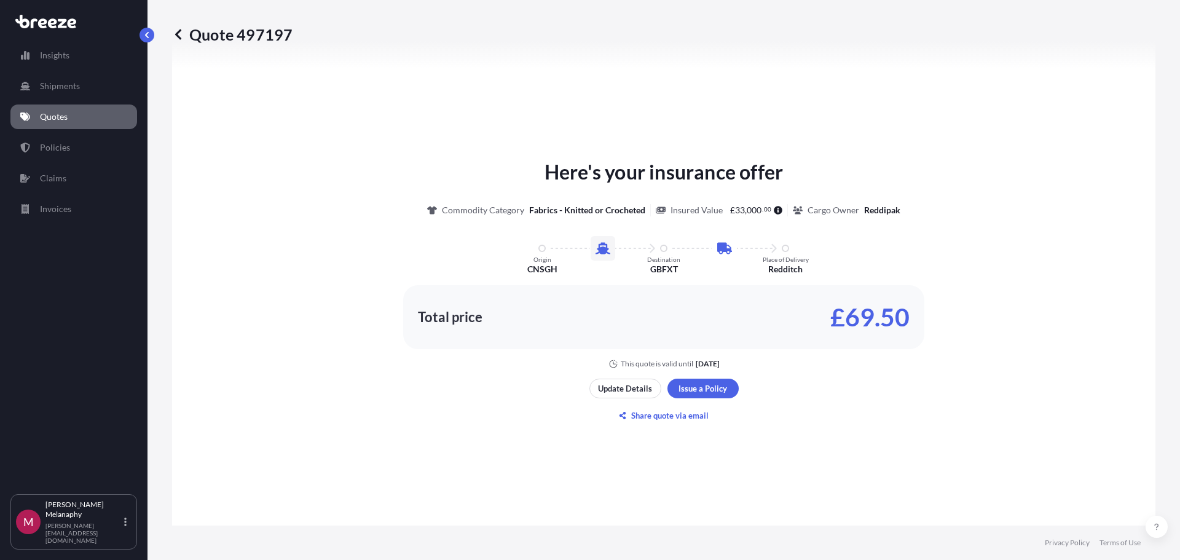
scroll to position [547, 0]
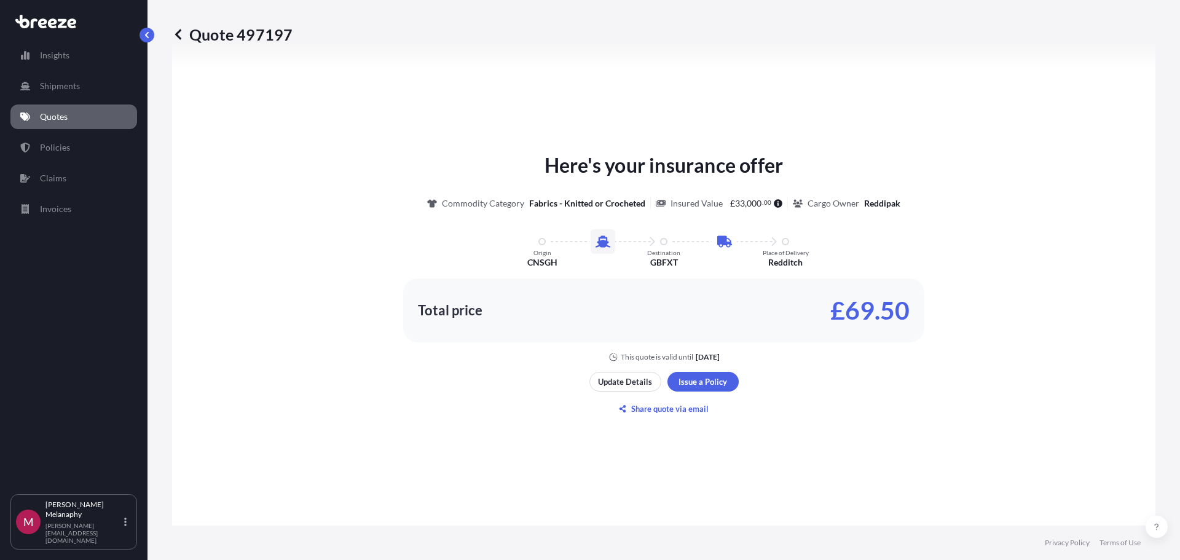
click at [868, 265] on div "Here's your insurance offer Commodity Category Fabrics - Knitted or Crocheted I…" at bounding box center [663, 256] width 949 height 211
